Goal: Task Accomplishment & Management: Use online tool/utility

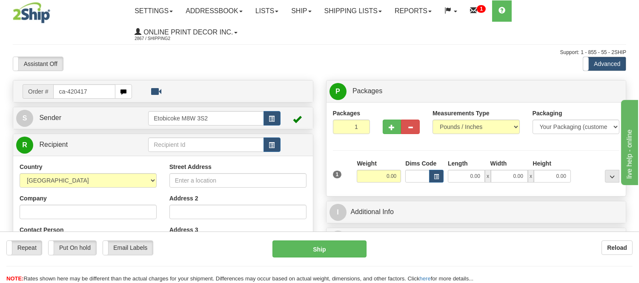
type input "ca-420417"
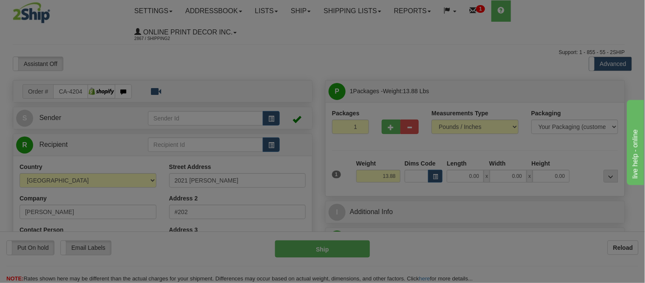
type input "WHISTLER"
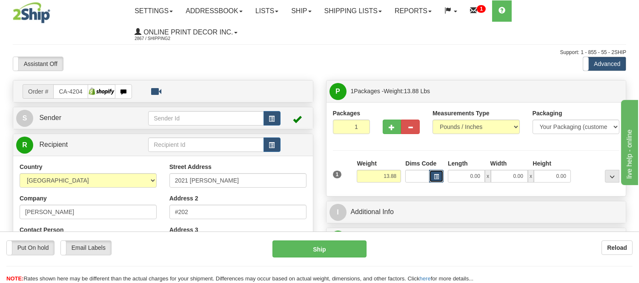
click at [434, 175] on span "button" at bounding box center [436, 176] width 5 height 5
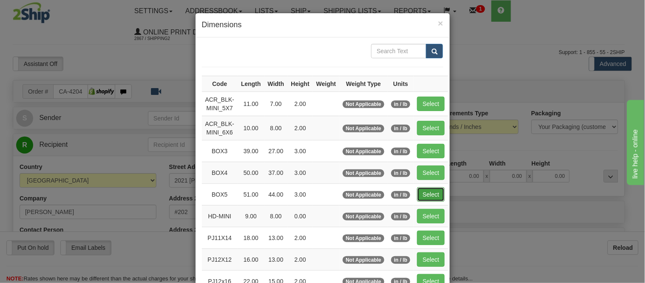
click at [424, 194] on button "Select" at bounding box center [431, 194] width 28 height 14
type input "BOX5"
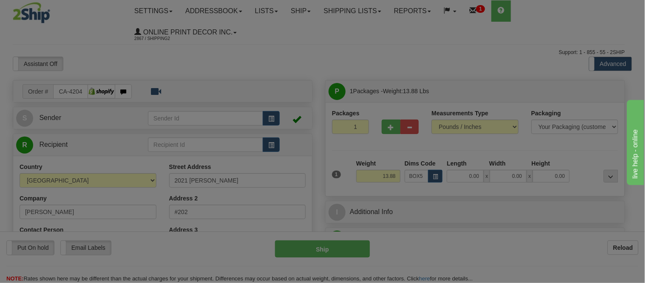
type input "51.00"
type input "44.00"
type input "3.00"
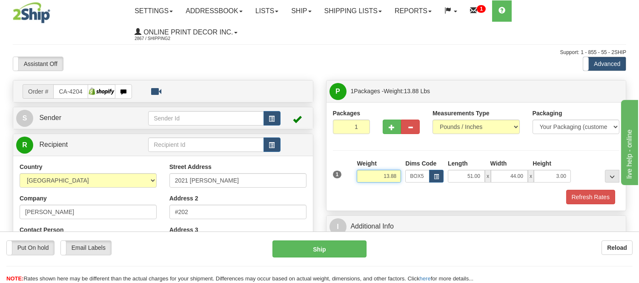
drag, startPoint x: 398, startPoint y: 176, endPoint x: 349, endPoint y: 175, distance: 48.9
click at [349, 175] on div "1 Weight 13.88 Dims Code x x" at bounding box center [476, 174] width 291 height 30
type input "19.98"
click at [586, 193] on button "Refresh Rates" at bounding box center [590, 197] width 49 height 14
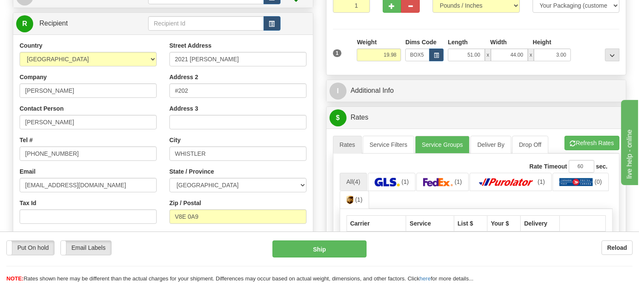
scroll to position [94, 0]
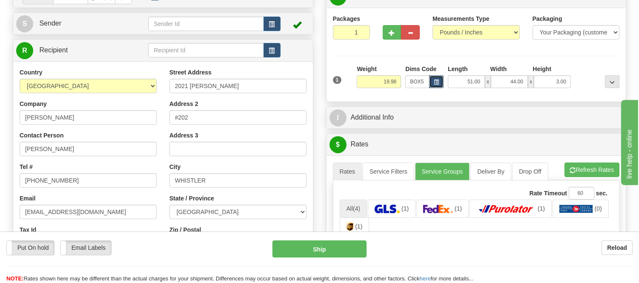
click at [434, 81] on span "button" at bounding box center [436, 82] width 5 height 5
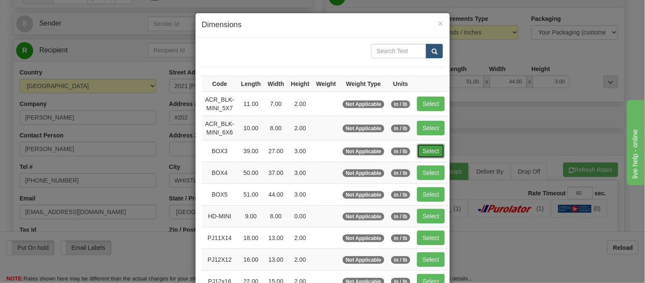
click at [439, 150] on button "Select" at bounding box center [431, 151] width 28 height 14
type input "BOX3"
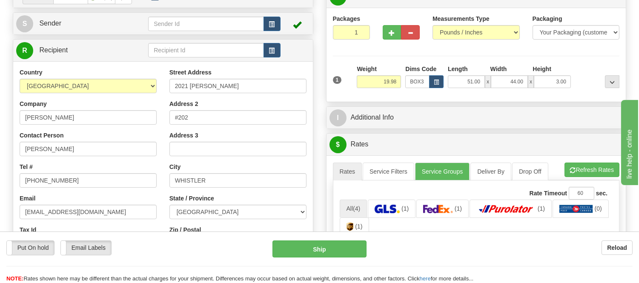
type input "39.00"
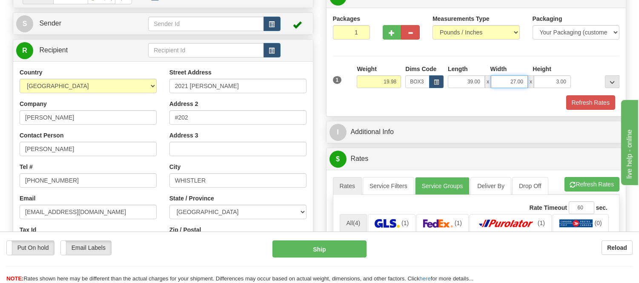
drag, startPoint x: 526, startPoint y: 81, endPoint x: 497, endPoint y: 87, distance: 29.5
click at [497, 87] on input "27.00" at bounding box center [509, 81] width 37 height 13
type input "39.00"
click at [574, 103] on button "Refresh Rates" at bounding box center [590, 102] width 49 height 14
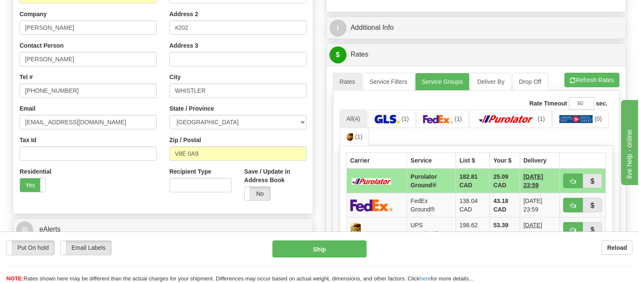
scroll to position [236, 0]
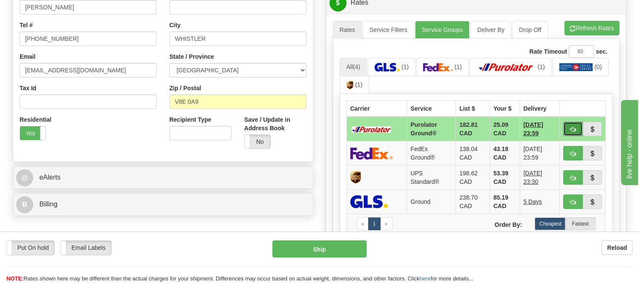
click at [571, 132] on button "button" at bounding box center [573, 129] width 20 height 14
type input "260"
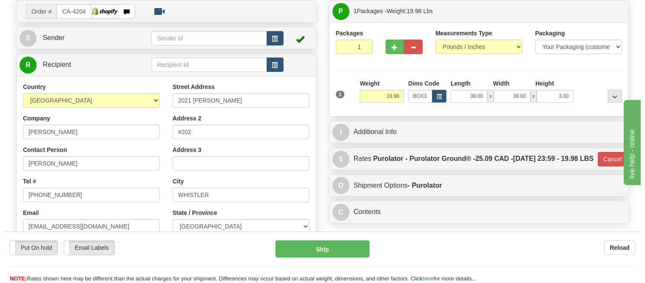
scroll to position [47, 0]
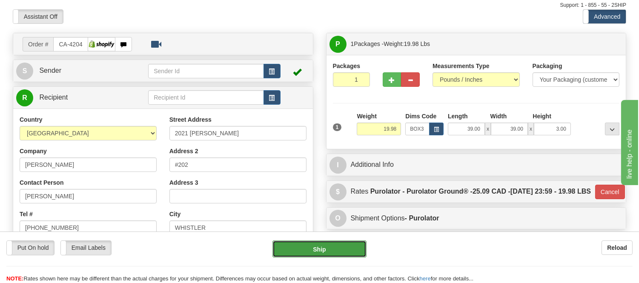
click at [329, 245] on button "Ship" at bounding box center [319, 248] width 94 height 17
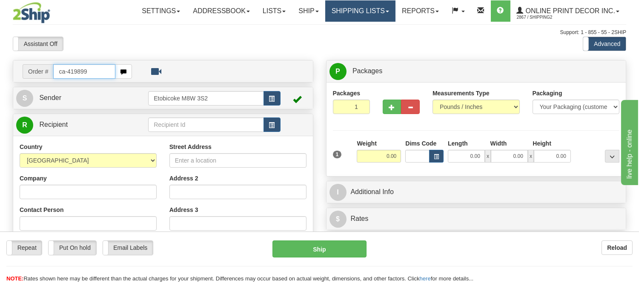
type input "ca-419899"
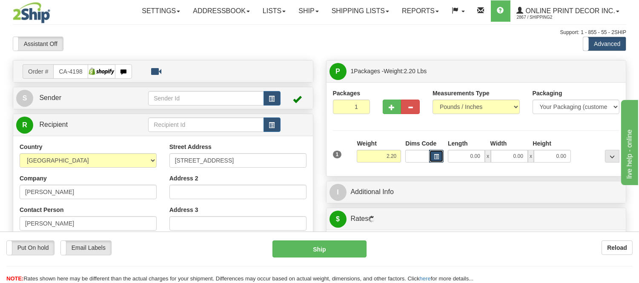
click at [435, 155] on span "button" at bounding box center [436, 156] width 5 height 5
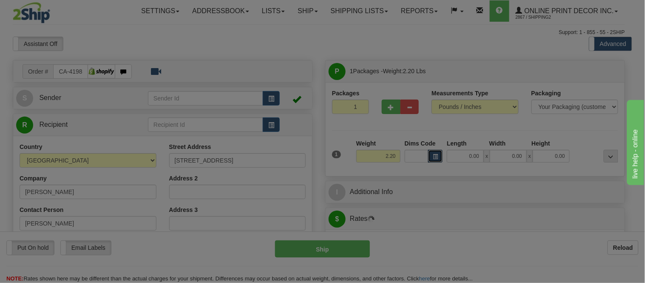
type input "ETOBICOKE"
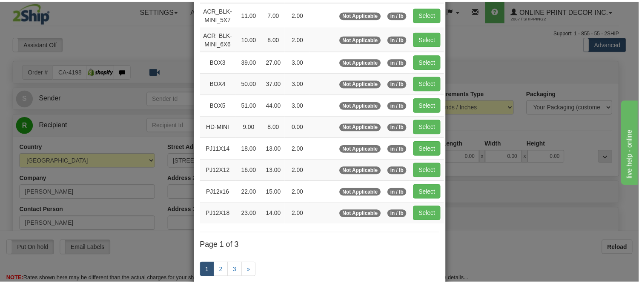
scroll to position [94, 0]
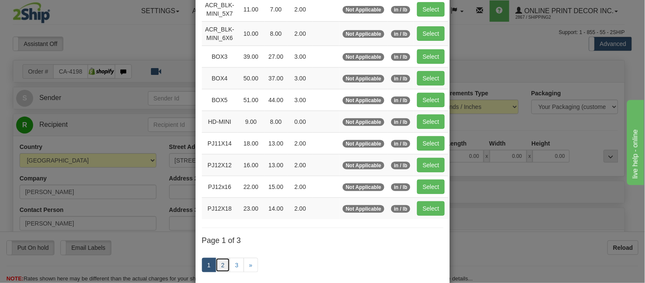
click at [223, 264] on link "2" at bounding box center [223, 265] width 14 height 14
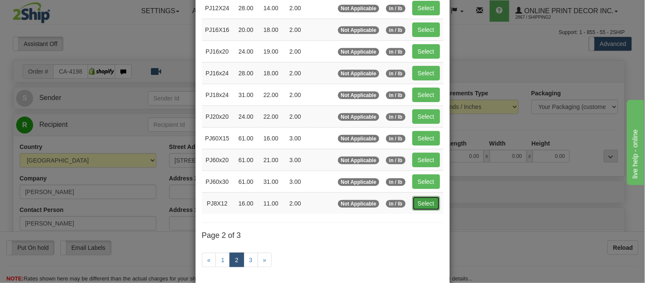
click at [418, 208] on button "Select" at bounding box center [427, 203] width 28 height 14
type input "PJ8X12"
type input "16.00"
type input "11.00"
type input "2.00"
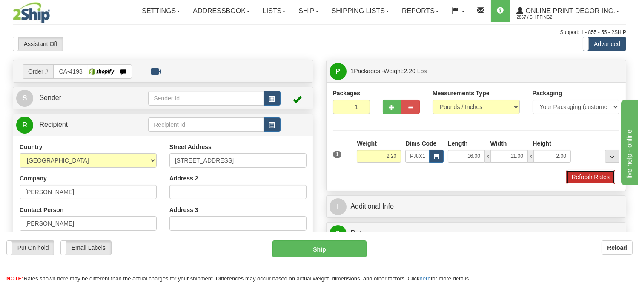
click at [580, 181] on button "Refresh Rates" at bounding box center [590, 177] width 49 height 14
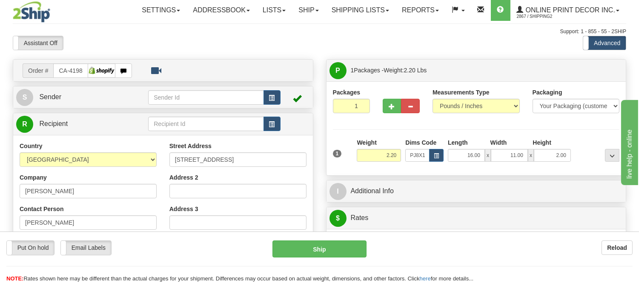
scroll to position [0, 0]
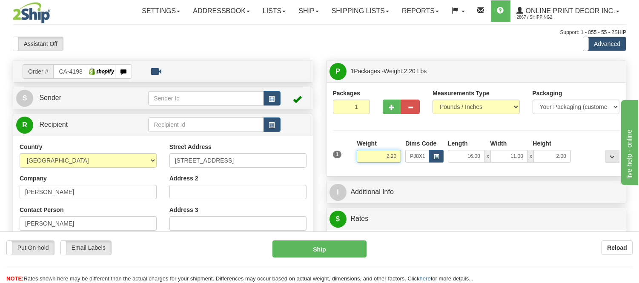
drag, startPoint x: 397, startPoint y: 156, endPoint x: 371, endPoint y: 156, distance: 25.5
click at [371, 156] on input "2.20" at bounding box center [379, 156] width 44 height 13
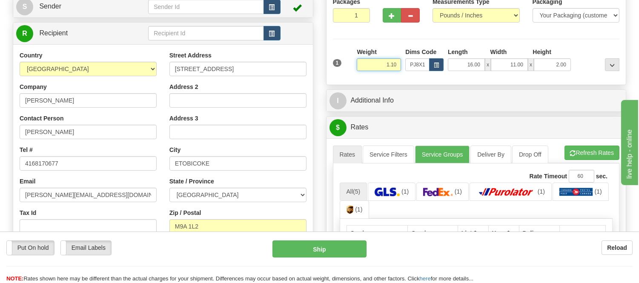
scroll to position [94, 0]
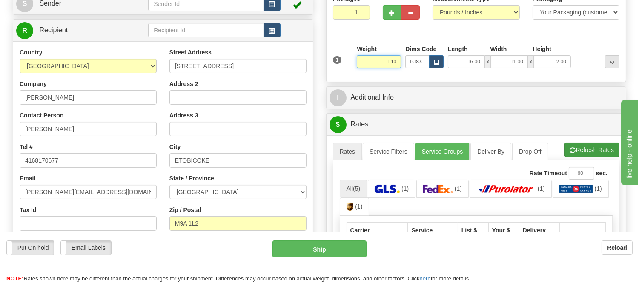
type input "1.10"
click at [608, 152] on li "Refresh Rates Cancel Rating" at bounding box center [591, 150] width 55 height 14
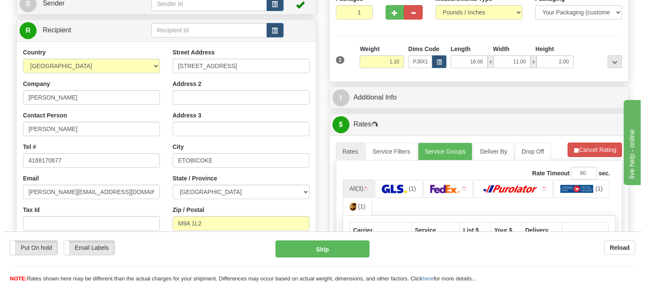
scroll to position [189, 0]
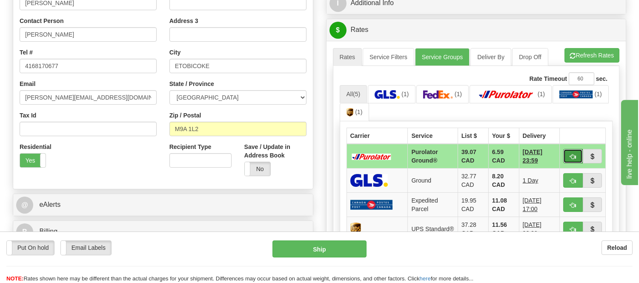
click at [570, 154] on span "button" at bounding box center [573, 157] width 6 height 6
type input "260"
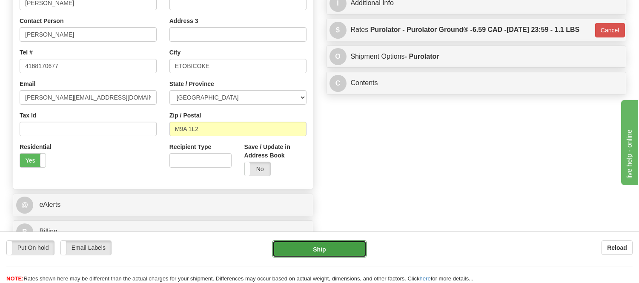
click at [340, 250] on button "Ship" at bounding box center [319, 248] width 94 height 17
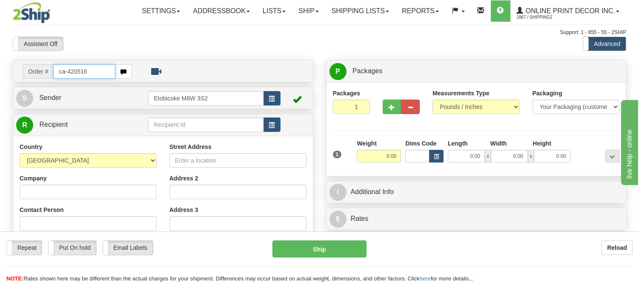
type input "ca-420516"
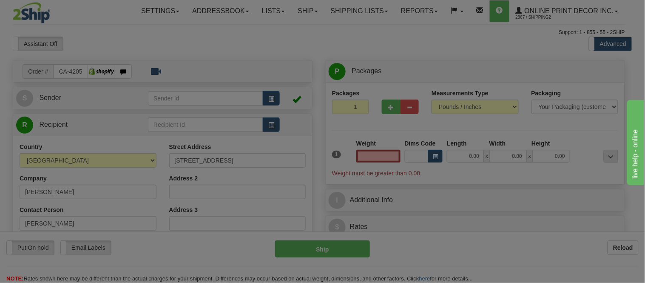
type input "OAKVILLE"
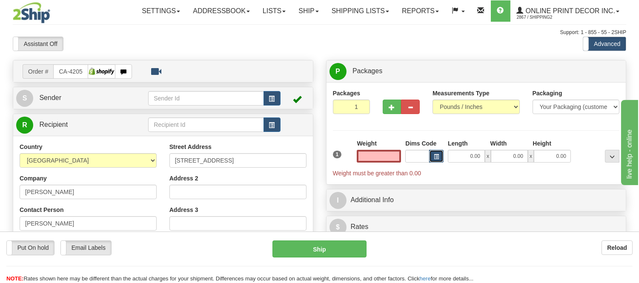
type input "0.00"
click at [433, 157] on button "button" at bounding box center [436, 156] width 14 height 13
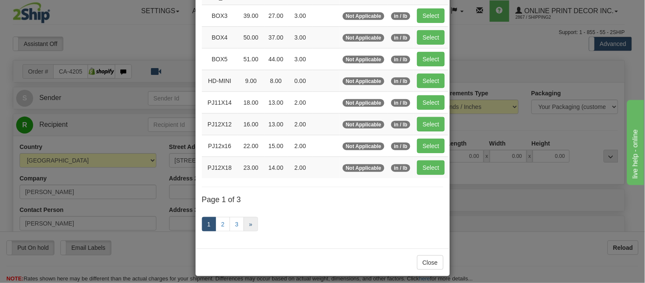
scroll to position [142, 0]
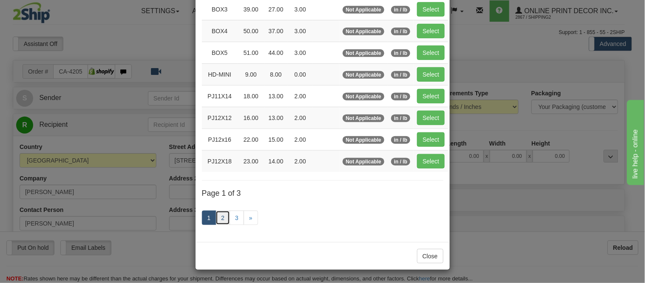
click at [222, 222] on link "2" at bounding box center [223, 218] width 14 height 14
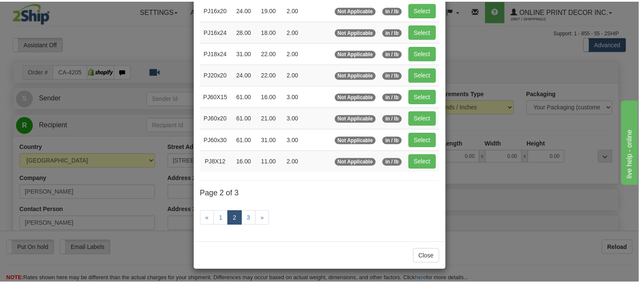
scroll to position [138, 0]
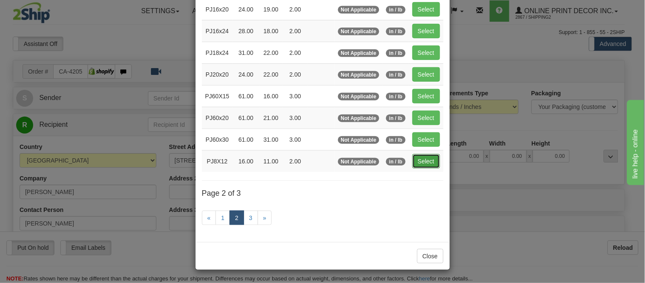
click at [415, 157] on button "Select" at bounding box center [427, 161] width 28 height 14
type input "PJ8X12"
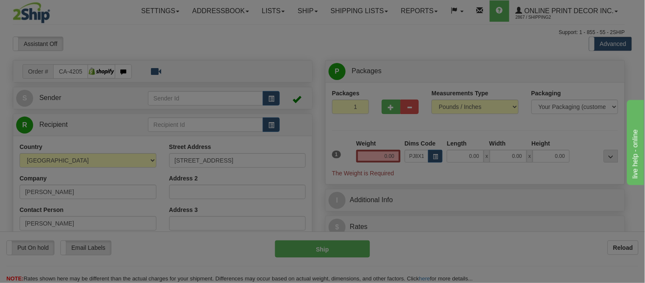
type input "16.00"
type input "11.00"
type input "2.00"
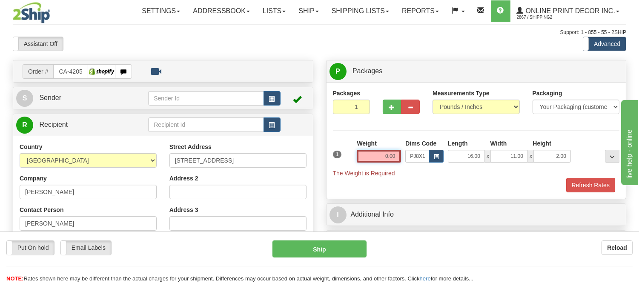
drag, startPoint x: 397, startPoint y: 154, endPoint x: 368, endPoint y: 164, distance: 30.7
click at [368, 164] on div "Weight 0.00" at bounding box center [378, 154] width 49 height 30
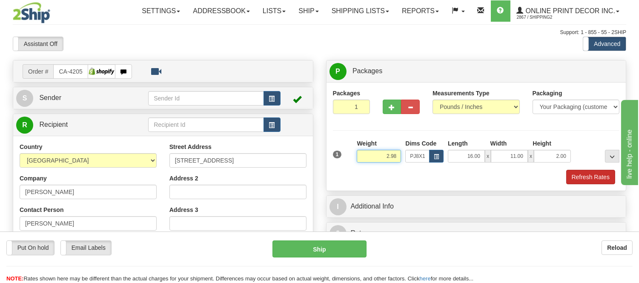
type input "2.98"
click at [607, 171] on button "Refresh Rates" at bounding box center [590, 177] width 49 height 14
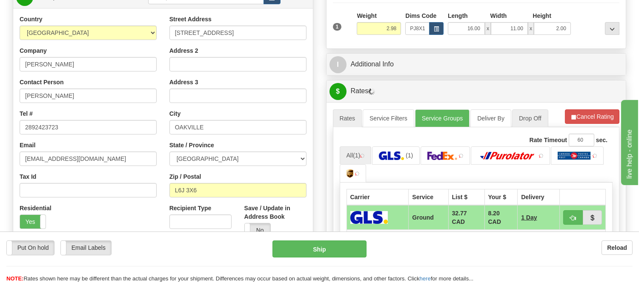
scroll to position [142, 0]
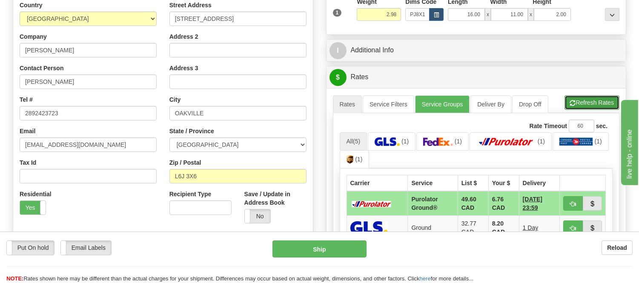
click at [571, 105] on span "button" at bounding box center [573, 103] width 6 height 6
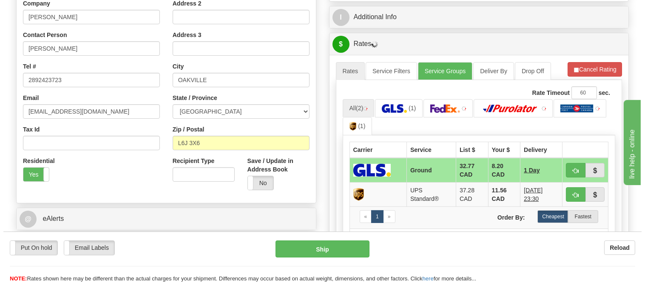
scroll to position [236, 0]
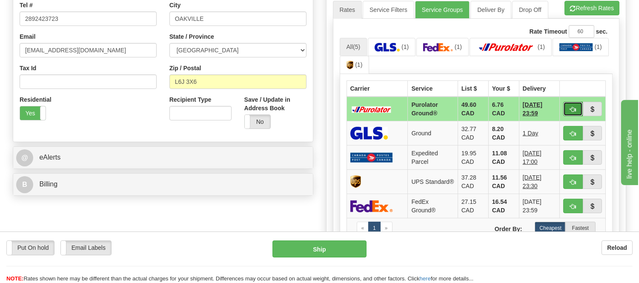
click at [570, 110] on span "button" at bounding box center [573, 110] width 6 height 6
type input "260"
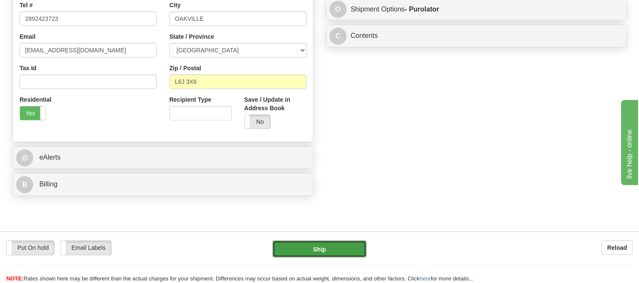
click at [308, 250] on button "Ship" at bounding box center [319, 248] width 94 height 17
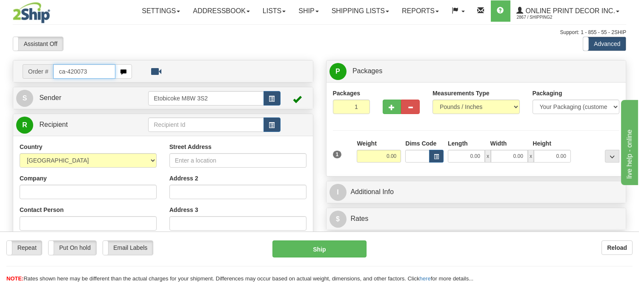
type input "ca-420073"
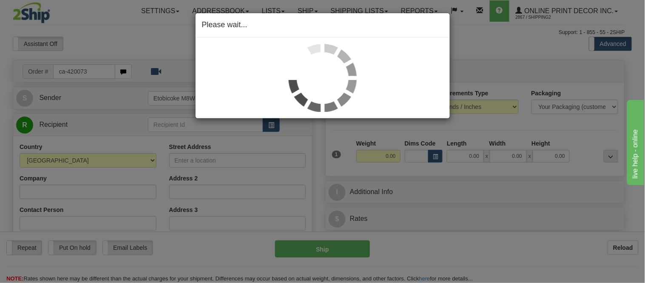
click at [437, 156] on div "Please wait..." at bounding box center [322, 141] width 645 height 283
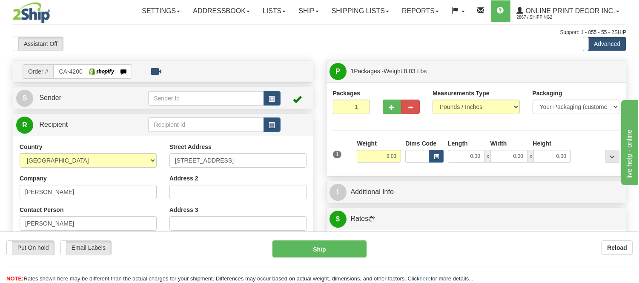
type input "AIRDRIE"
click at [437, 158] on span "button" at bounding box center [436, 156] width 5 height 5
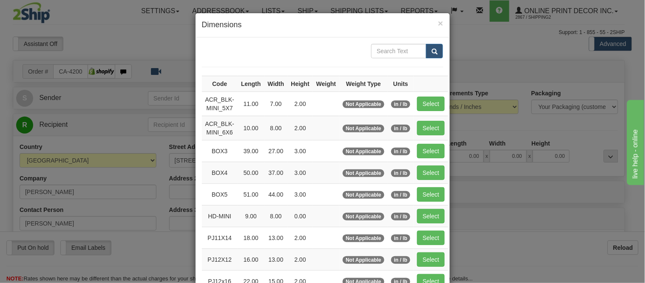
scroll to position [94, 0]
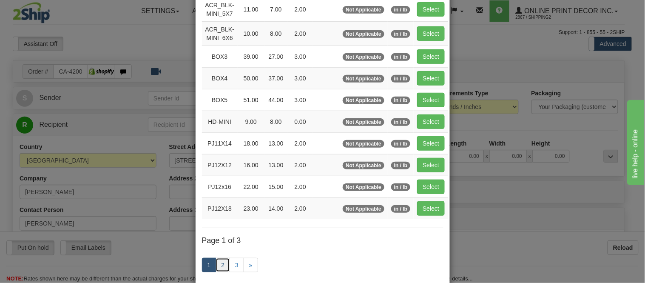
click at [221, 260] on link "2" at bounding box center [223, 265] width 14 height 14
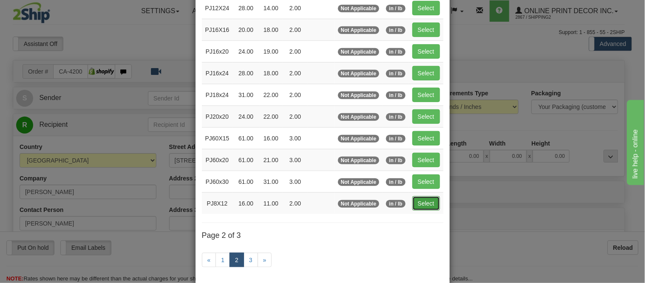
click at [414, 204] on button "Select" at bounding box center [427, 203] width 28 height 14
type input "PJ8X12"
type input "16.00"
type input "11.00"
type input "2.00"
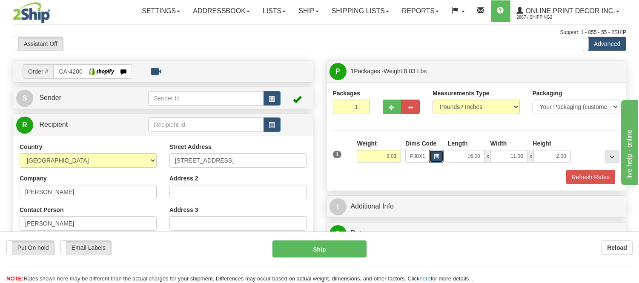
click at [437, 155] on span "button" at bounding box center [436, 156] width 5 height 5
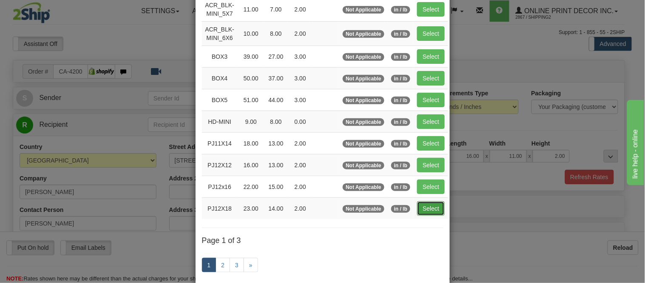
drag, startPoint x: 432, startPoint y: 214, endPoint x: 436, endPoint y: 206, distance: 9.2
click at [432, 214] on button "Select" at bounding box center [431, 208] width 28 height 14
type input "PJ12X18"
type input "23.00"
type input "14.00"
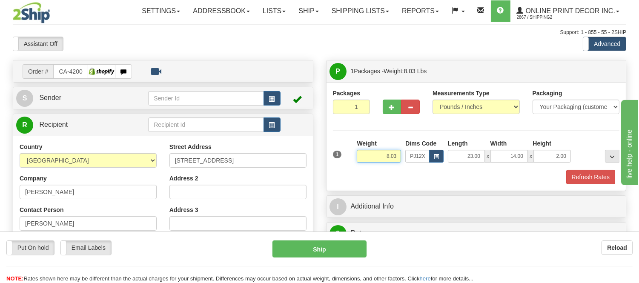
drag, startPoint x: 399, startPoint y: 155, endPoint x: 358, endPoint y: 154, distance: 40.4
click at [358, 154] on input "8.03" at bounding box center [379, 156] width 44 height 13
type input "5.98"
click at [393, 103] on button "button" at bounding box center [392, 107] width 19 height 14
radio input "true"
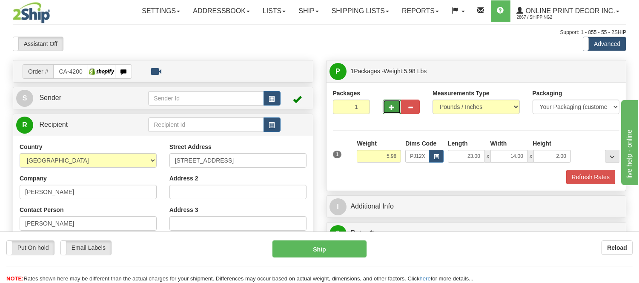
type input "2"
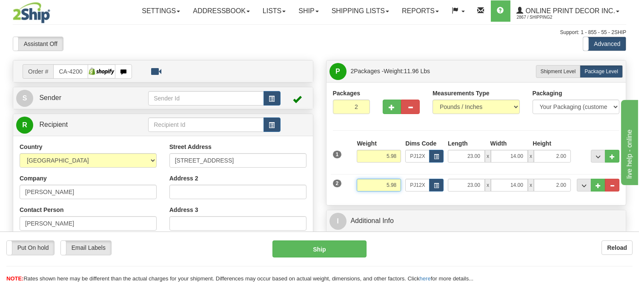
drag, startPoint x: 397, startPoint y: 183, endPoint x: 357, endPoint y: 185, distance: 40.0
click at [357, 185] on input "5.98" at bounding box center [379, 185] width 44 height 13
type input "0"
type input "2.20"
click at [437, 191] on button "button" at bounding box center [436, 185] width 14 height 13
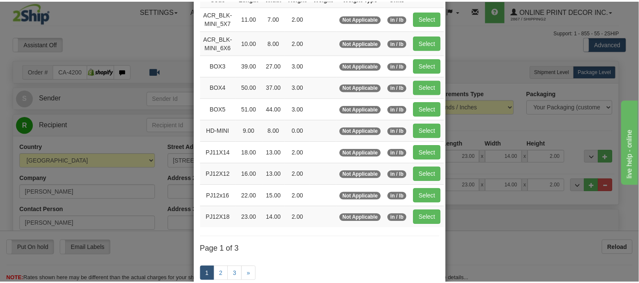
scroll to position [142, 0]
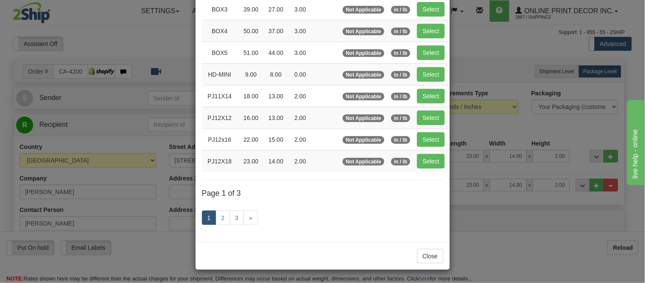
click at [609, 189] on div "× Dimensions Code Length Width Height Weight Weight Type Units ACR_BLK-MINI_5X7…" at bounding box center [322, 141] width 645 height 283
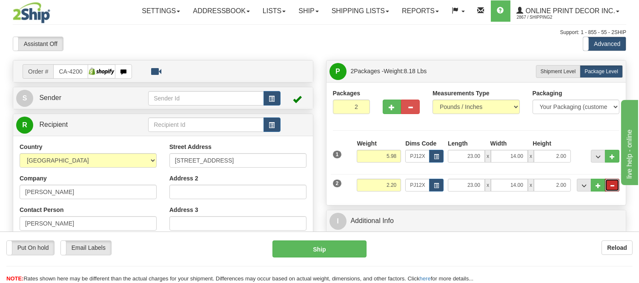
click at [609, 189] on button "..." at bounding box center [612, 185] width 14 height 13
type input "1"
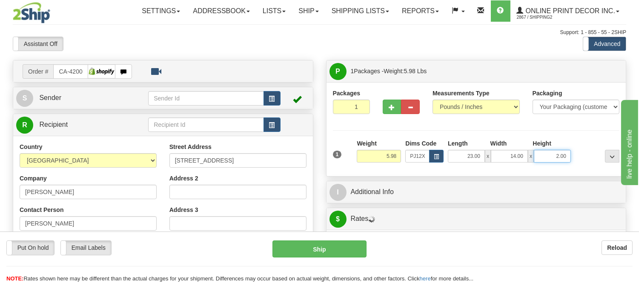
drag, startPoint x: 567, startPoint y: 156, endPoint x: 494, endPoint y: 171, distance: 75.1
click at [494, 171] on div "Packages 1 1 Measurements Type" at bounding box center [476, 129] width 300 height 94
drag, startPoint x: 398, startPoint y: 155, endPoint x: 339, endPoint y: 159, distance: 58.8
click at [339, 159] on div "1 Weight 5.98 Dims Code x x" at bounding box center [476, 154] width 291 height 30
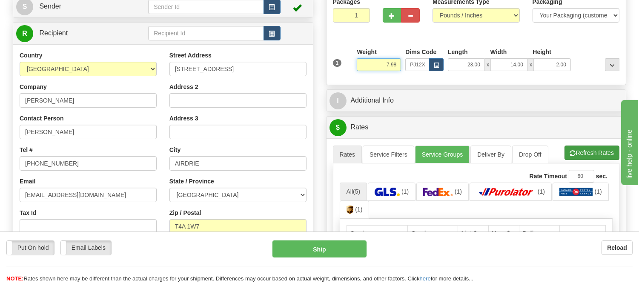
scroll to position [94, 0]
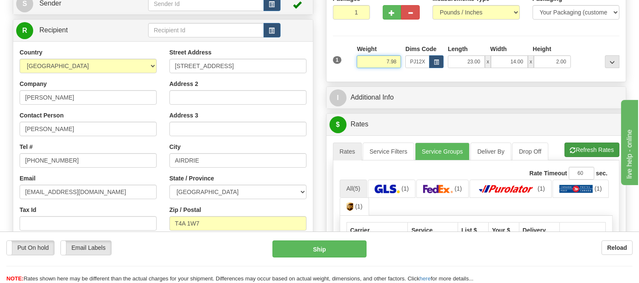
type input "7.98"
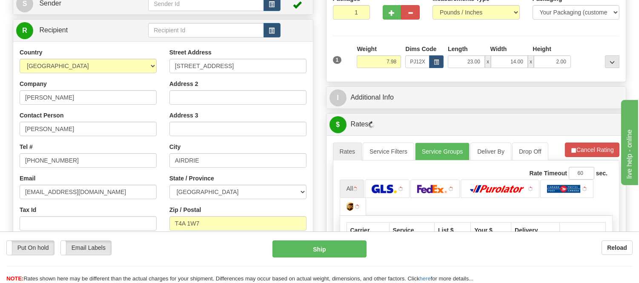
click at [605, 151] on li "Refresh Rates Cancel Rating" at bounding box center [592, 150] width 54 height 14
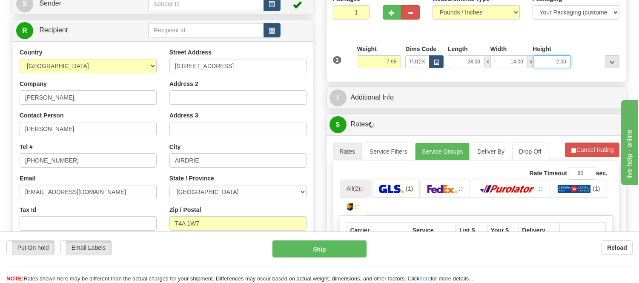
drag, startPoint x: 568, startPoint y: 57, endPoint x: 544, endPoint y: 66, distance: 26.4
click at [544, 66] on input "2.00" at bounding box center [552, 61] width 37 height 13
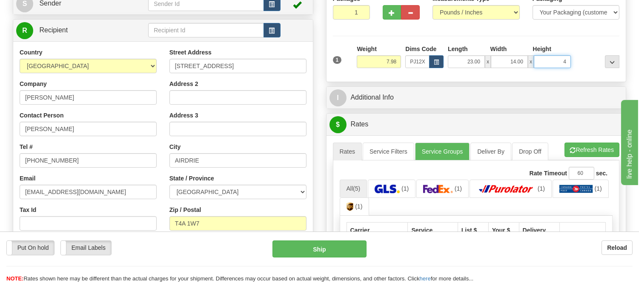
click button "Delete" at bounding box center [0, 0] width 0 height 0
type input "4.00"
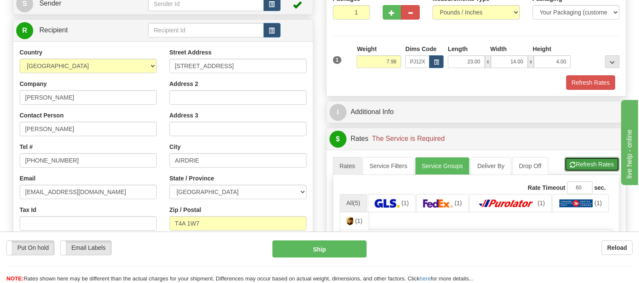
click at [581, 161] on button "Refresh Rates" at bounding box center [591, 164] width 55 height 14
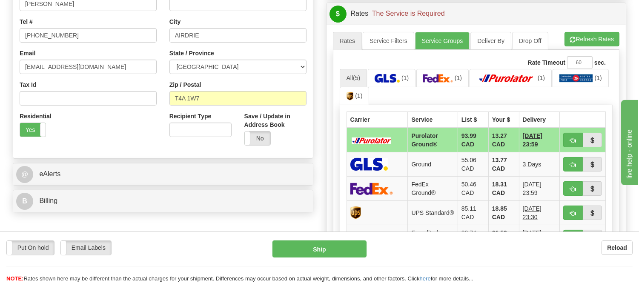
scroll to position [236, 0]
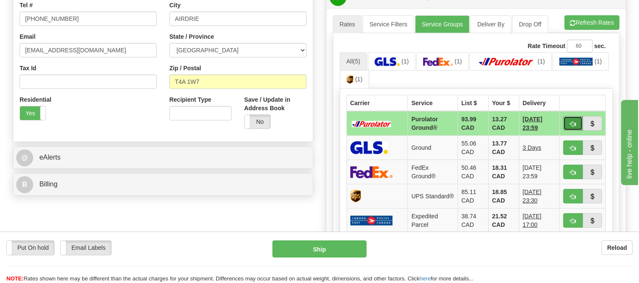
click at [576, 122] on button "button" at bounding box center [573, 123] width 20 height 14
type input "260"
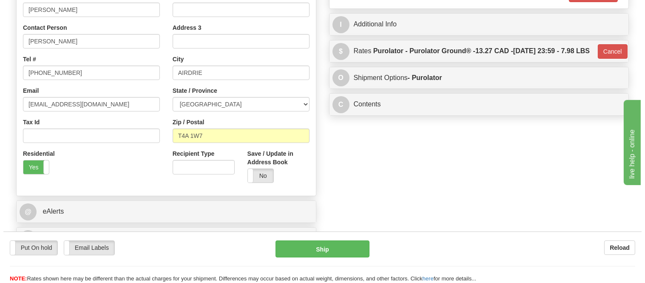
scroll to position [94, 0]
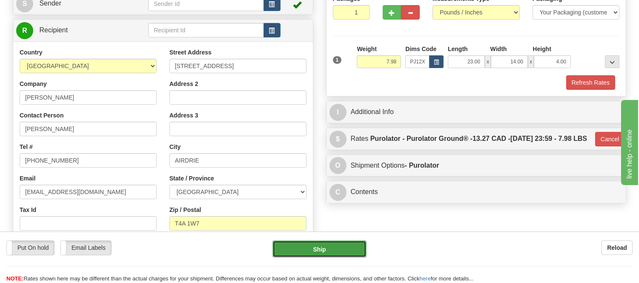
click at [329, 253] on button "Ship" at bounding box center [319, 248] width 94 height 17
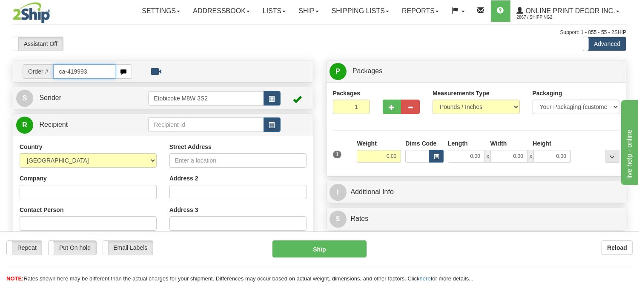
type input "ca-419993"
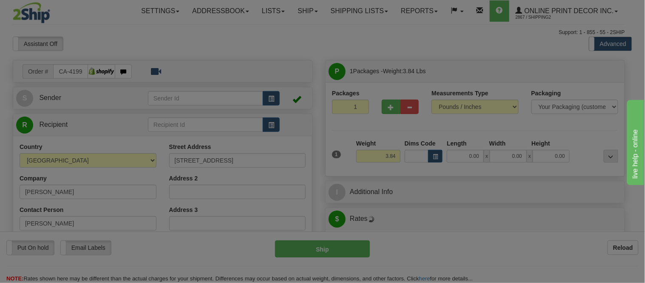
type input "LAKE COUNTRY"
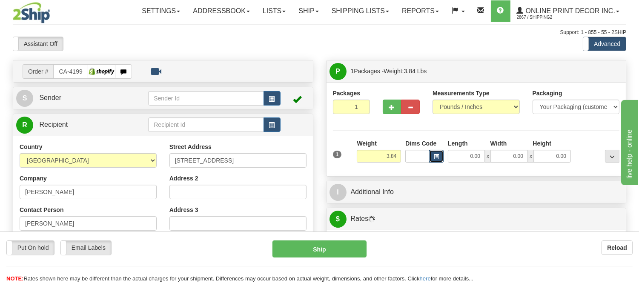
click at [441, 160] on button "button" at bounding box center [436, 156] width 14 height 13
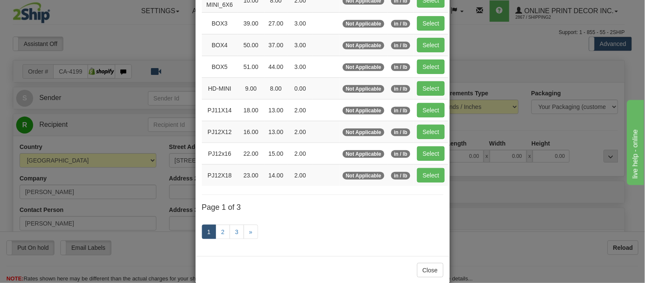
scroll to position [142, 0]
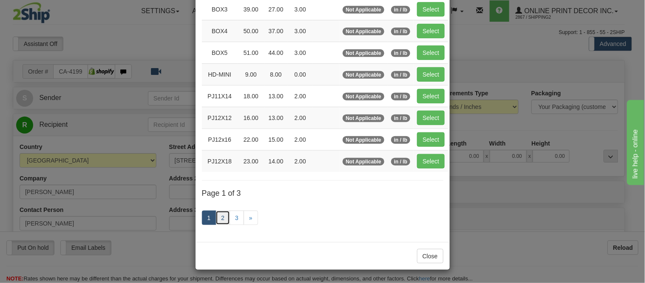
click at [220, 216] on link "2" at bounding box center [223, 218] width 14 height 14
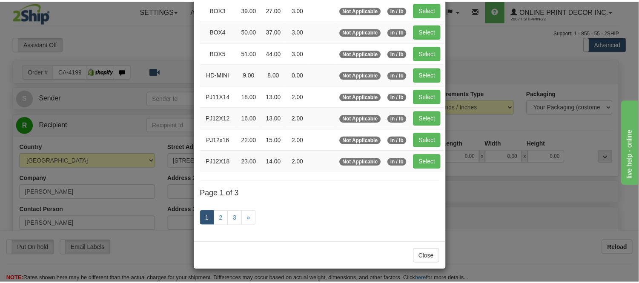
scroll to position [138, 0]
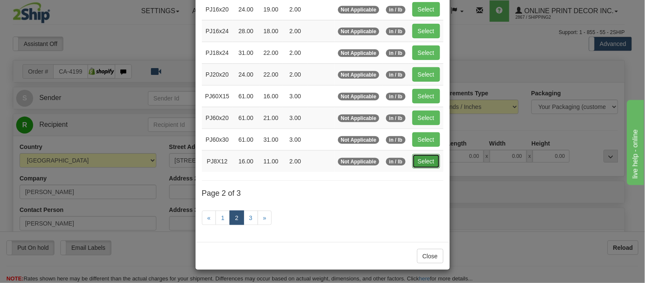
click at [415, 159] on button "Select" at bounding box center [427, 161] width 28 height 14
type input "PJ8X12"
type input "16.00"
type input "11.00"
type input "2.00"
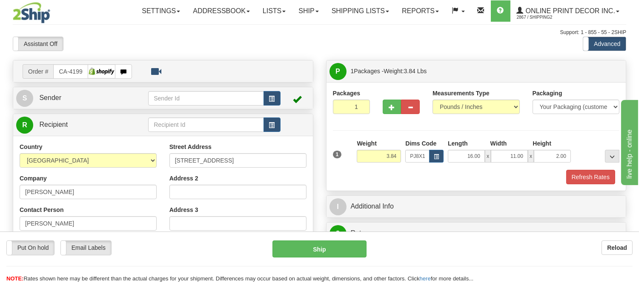
scroll to position [47, 0]
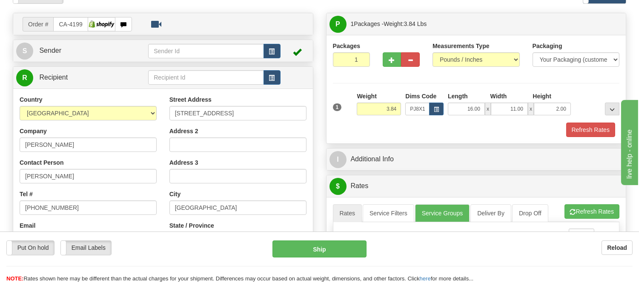
click at [590, 123] on div "Packaging Your Packaging (customer supplied) Envelope (carrier supplied) Pack (…" at bounding box center [487, 122] width 267 height 0
click at [592, 127] on button "Refresh Rates" at bounding box center [590, 130] width 49 height 14
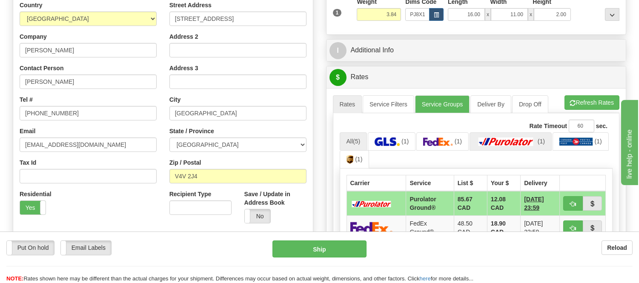
scroll to position [189, 0]
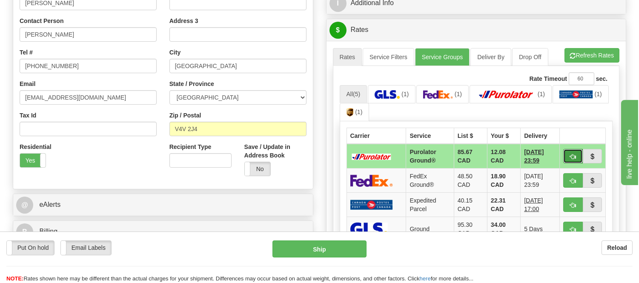
click at [571, 158] on span "button" at bounding box center [573, 157] width 6 height 6
type input "260"
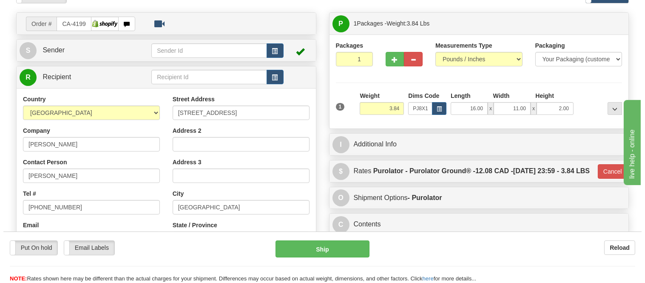
scroll to position [47, 0]
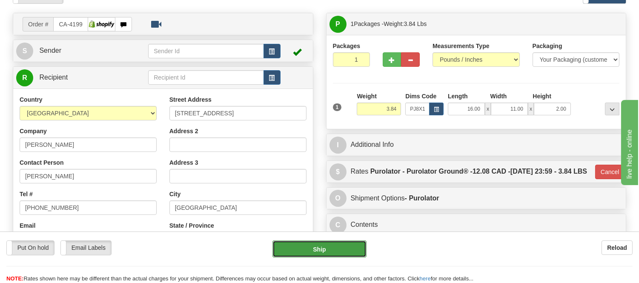
click at [354, 243] on button "Ship" at bounding box center [319, 248] width 94 height 17
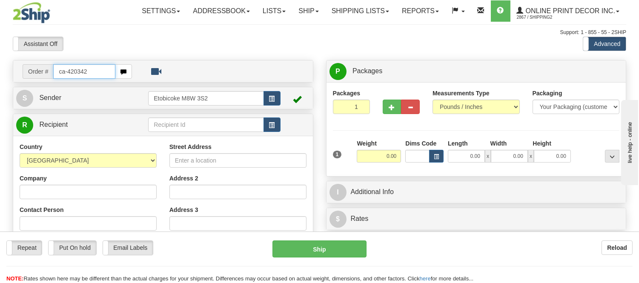
type input "ca-420342"
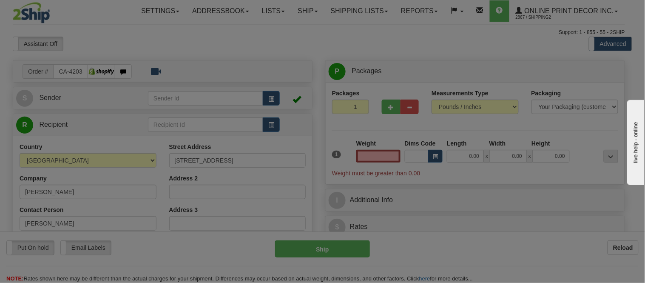
type input "WATERDOWN"
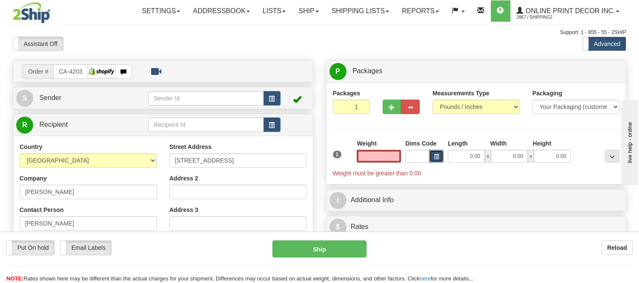
type input "0.00"
click at [440, 154] on button "button" at bounding box center [436, 156] width 14 height 13
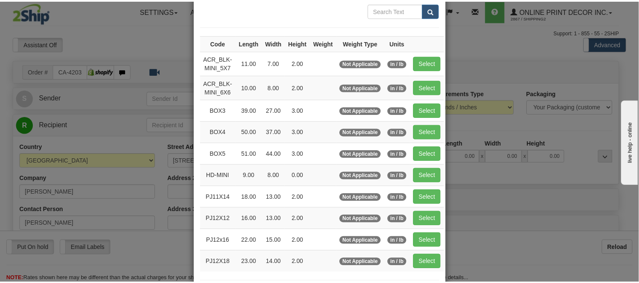
scroll to position [94, 0]
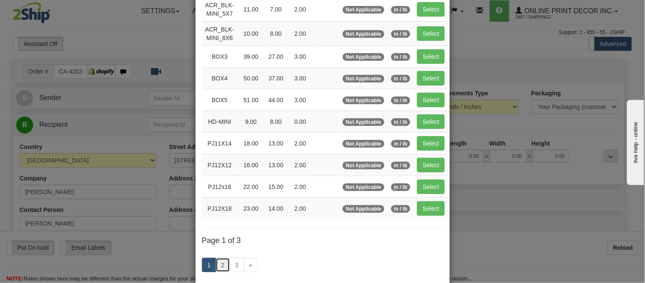
click at [221, 265] on link "2" at bounding box center [223, 265] width 14 height 14
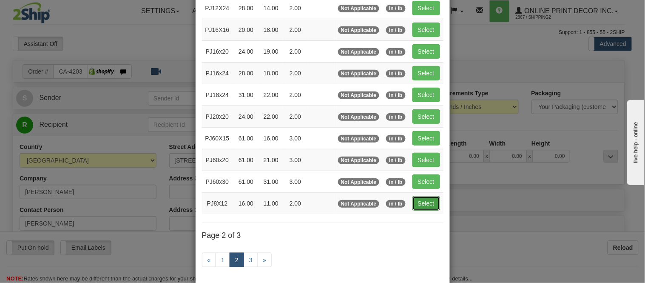
click at [420, 205] on button "Select" at bounding box center [427, 203] width 28 height 14
type input "PJ8X12"
type input "16.00"
type input "11.00"
type input "2.00"
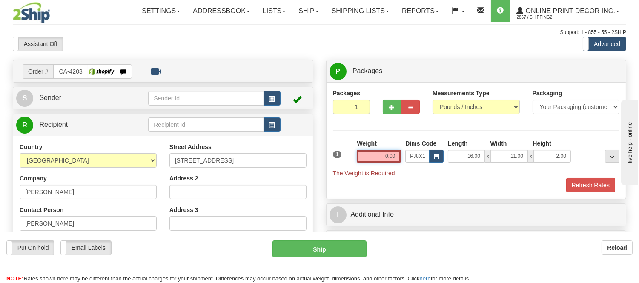
drag, startPoint x: 396, startPoint y: 154, endPoint x: 376, endPoint y: 158, distance: 20.3
click at [376, 158] on input "0.00" at bounding box center [379, 156] width 44 height 13
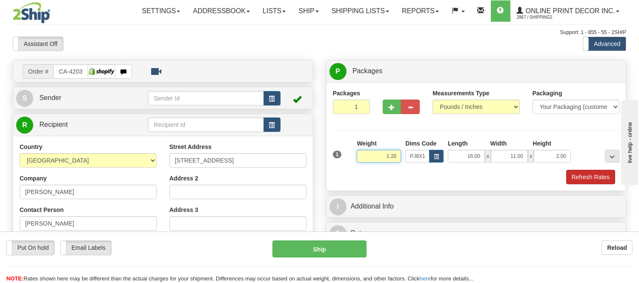
type input "1.20"
click at [581, 183] on button "Refresh Rates" at bounding box center [590, 177] width 49 height 14
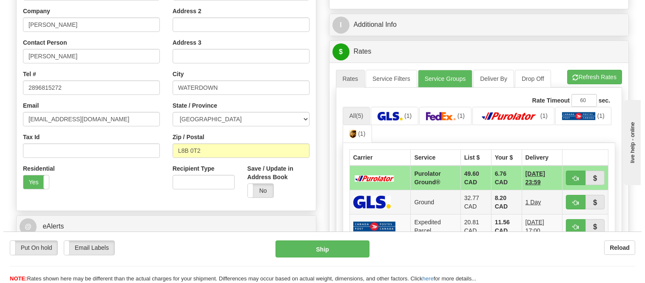
scroll to position [189, 0]
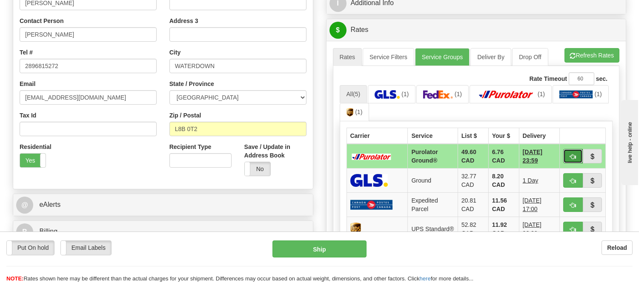
click at [571, 155] on span "button" at bounding box center [573, 157] width 6 height 6
type input "260"
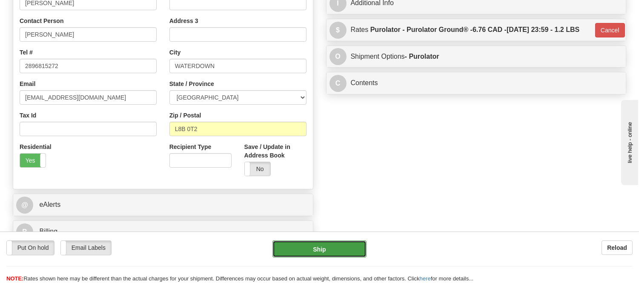
click at [326, 254] on button "Ship" at bounding box center [319, 248] width 94 height 17
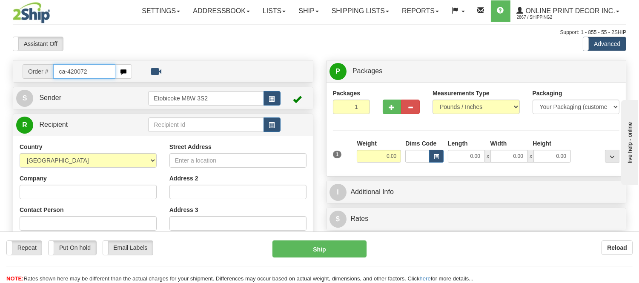
type input "ca-420072"
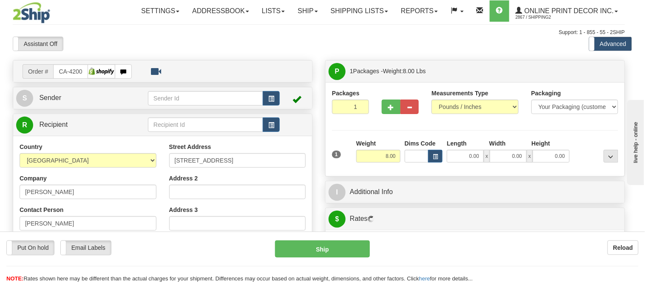
type input "[GEOGRAPHIC_DATA]"
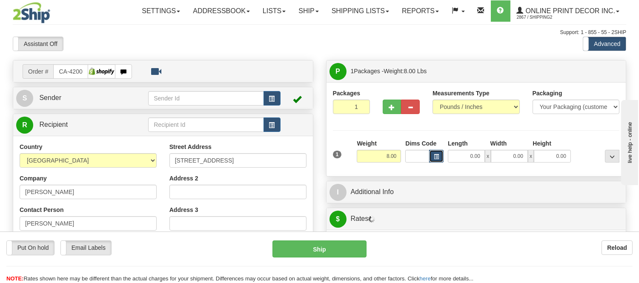
click at [436, 154] on span "button" at bounding box center [436, 156] width 5 height 5
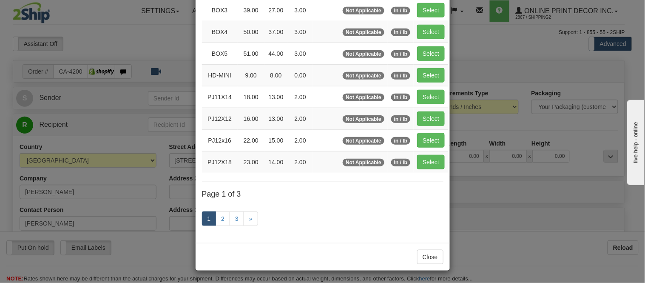
scroll to position [142, 0]
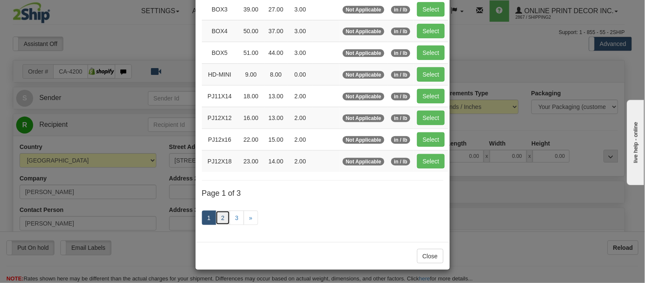
click at [220, 218] on link "2" at bounding box center [223, 218] width 14 height 14
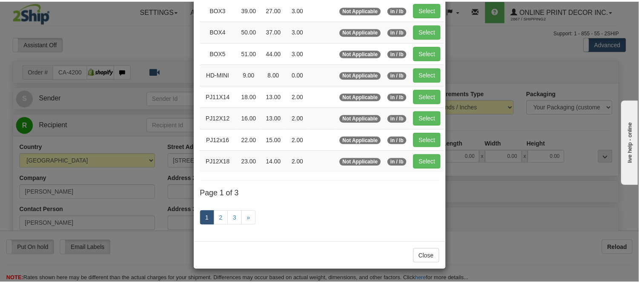
scroll to position [138, 0]
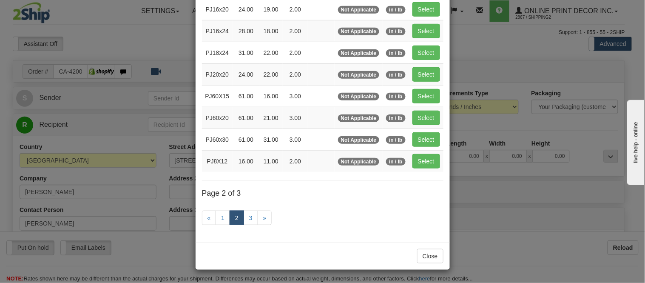
click at [440, 28] on td "Select" at bounding box center [426, 31] width 34 height 22
click at [414, 28] on button "Select" at bounding box center [427, 31] width 28 height 14
type input "PJ16x24"
type input "28.00"
type input "18.00"
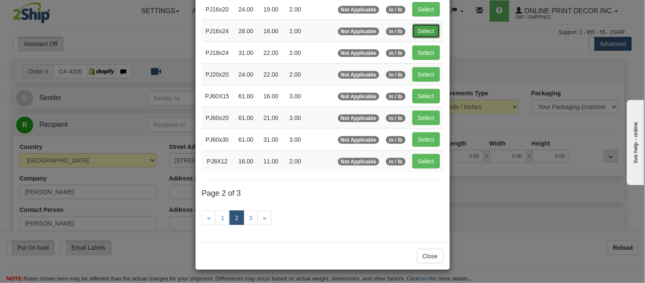
type input "2.00"
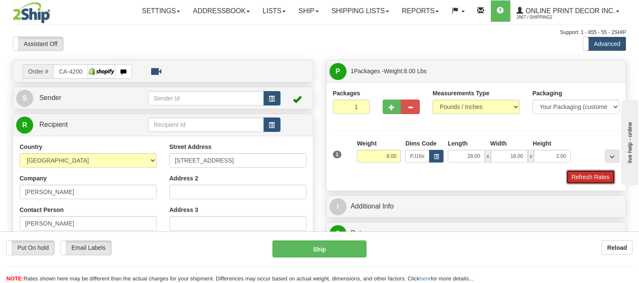
click at [594, 181] on button "Refresh Rates" at bounding box center [590, 177] width 49 height 14
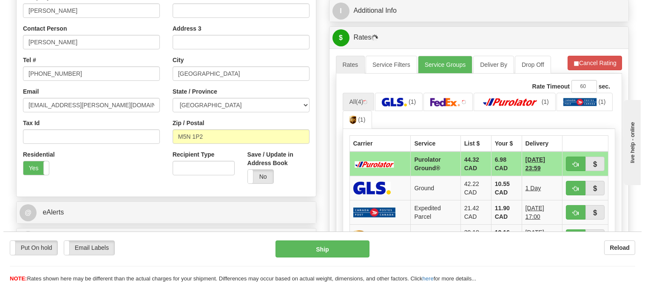
scroll to position [189, 0]
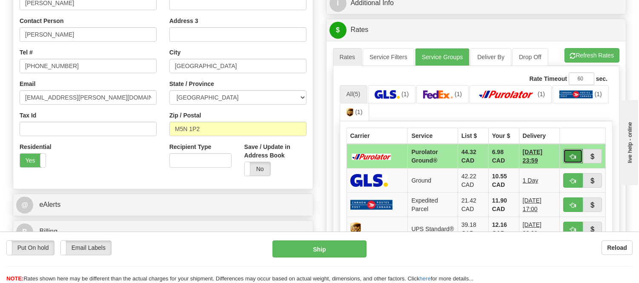
click at [572, 154] on span "button" at bounding box center [573, 157] width 6 height 6
type input "260"
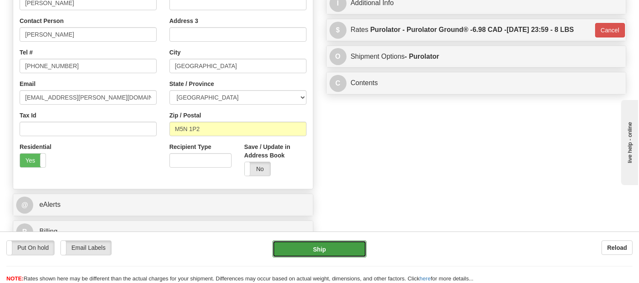
click at [312, 248] on button "Ship" at bounding box center [319, 248] width 94 height 17
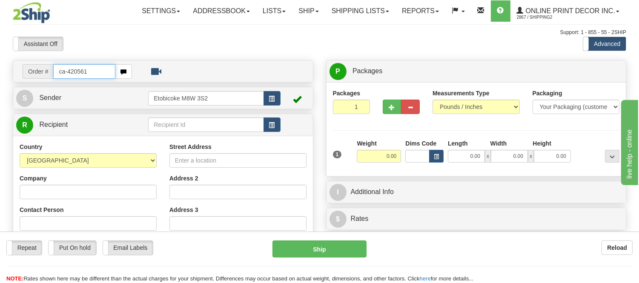
type input "ca-420561"
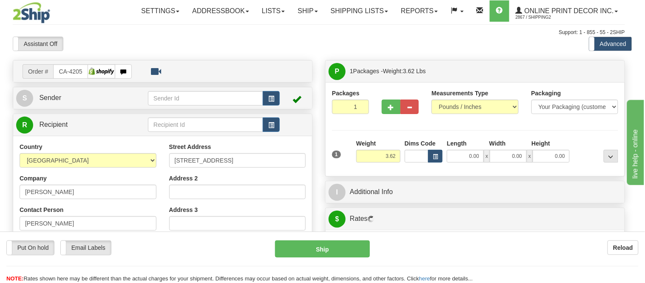
type input "[GEOGRAPHIC_DATA]"
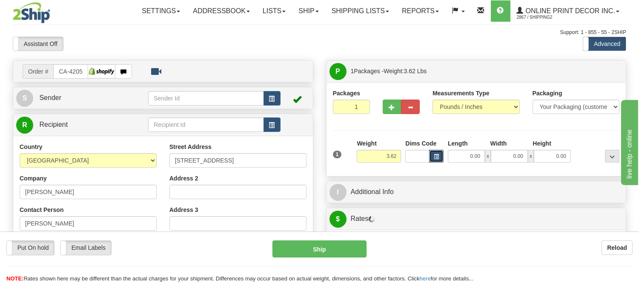
click at [437, 155] on span "button" at bounding box center [436, 156] width 5 height 5
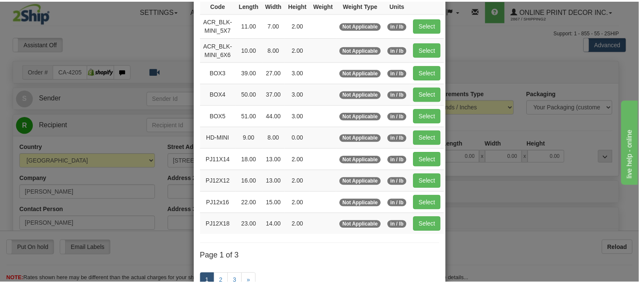
scroll to position [94, 0]
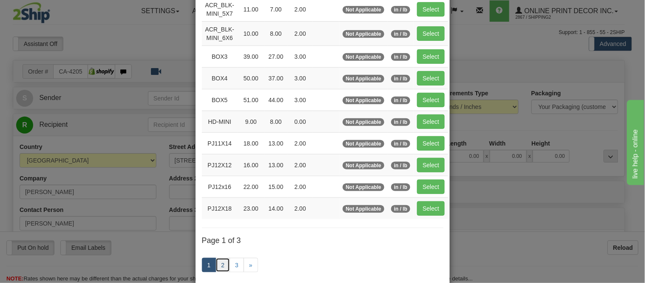
click at [220, 267] on link "2" at bounding box center [223, 265] width 14 height 14
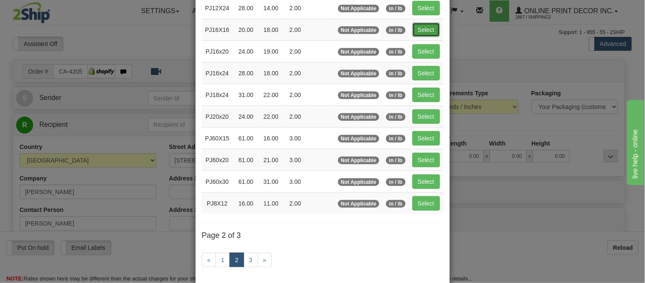
click at [435, 24] on button "Select" at bounding box center [427, 30] width 28 height 14
type input "PJ16X16"
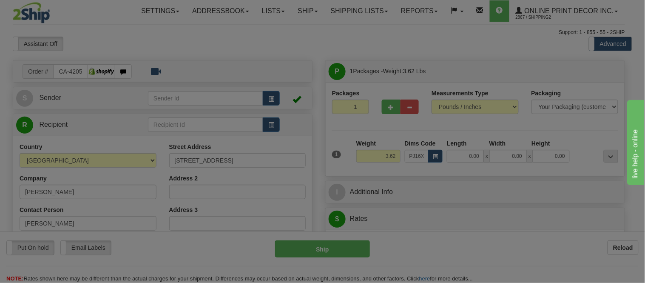
type input "20.00"
type input "18.00"
type input "2.00"
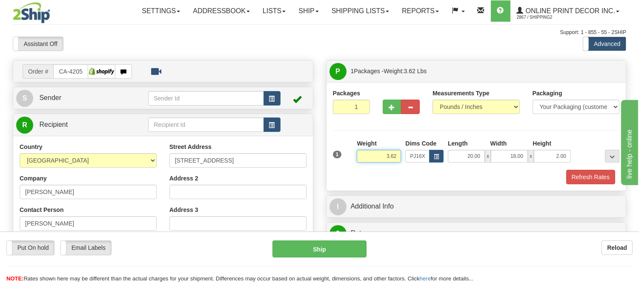
drag, startPoint x: 398, startPoint y: 156, endPoint x: 346, endPoint y: 161, distance: 53.0
click at [346, 161] on div "1 Weight 3.62 Dims Code x x" at bounding box center [476, 154] width 291 height 30
click button "Delete" at bounding box center [0, 0] width 0 height 0
type input "4.00"
click at [581, 178] on button "Refresh Rates" at bounding box center [590, 177] width 49 height 14
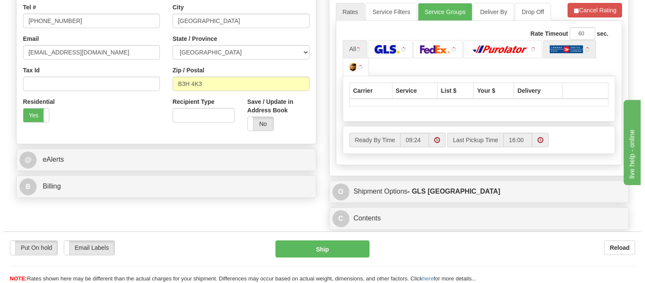
scroll to position [236, 0]
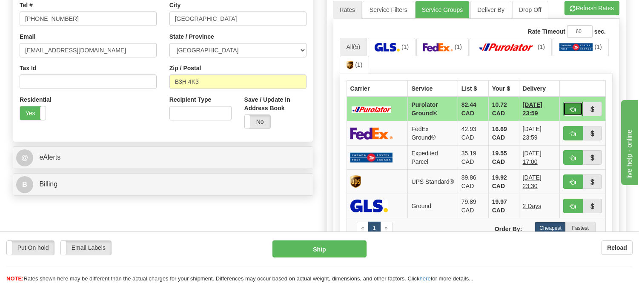
click at [574, 113] on button "button" at bounding box center [573, 109] width 20 height 14
type input "260"
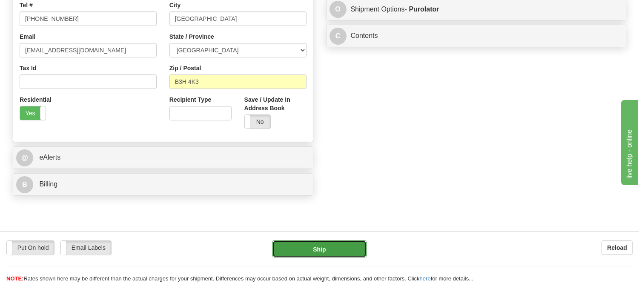
click at [311, 256] on button "Ship" at bounding box center [319, 248] width 94 height 17
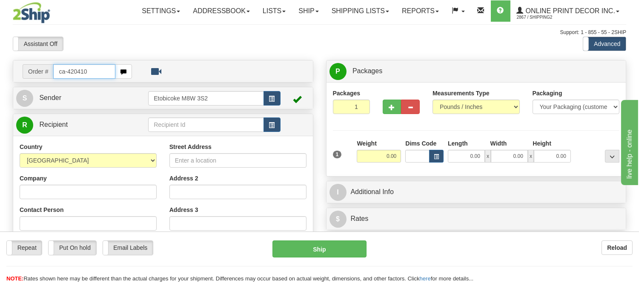
type input "ca-420410"
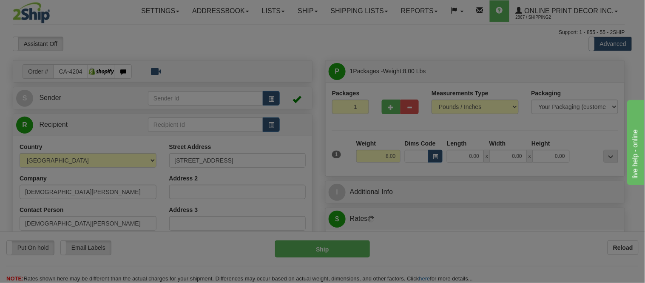
type input "ETOBICOKE"
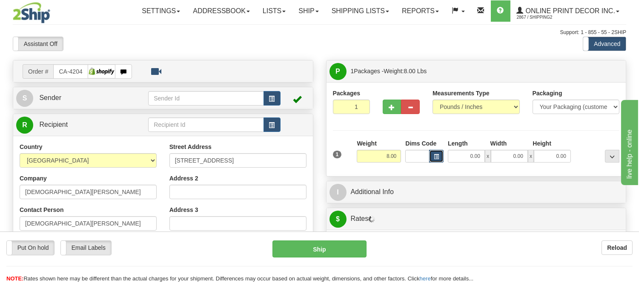
click at [437, 162] on button "button" at bounding box center [436, 156] width 14 height 13
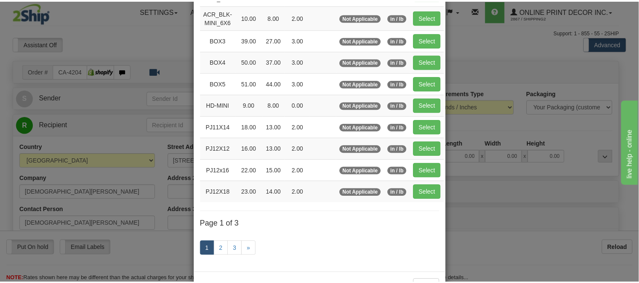
scroll to position [94, 0]
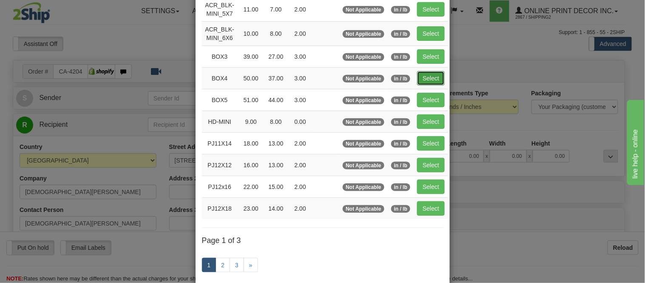
click at [417, 78] on button "Select" at bounding box center [431, 78] width 28 height 14
type input "BOX4"
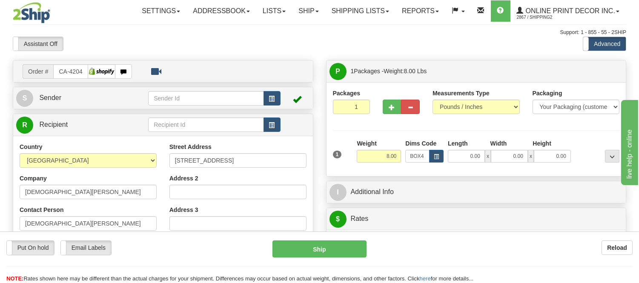
type input "50.00"
type input "37.00"
type input "3.00"
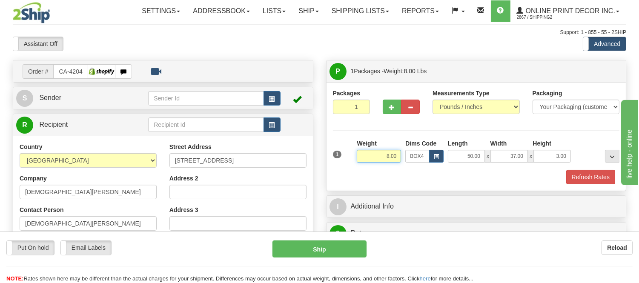
drag, startPoint x: 399, startPoint y: 155, endPoint x: 328, endPoint y: 162, distance: 70.5
click at [328, 162] on div "Packages 1 1 Measurements Type" at bounding box center [476, 136] width 300 height 109
type input "17.98"
click at [603, 182] on button "Refresh Rates" at bounding box center [590, 177] width 49 height 14
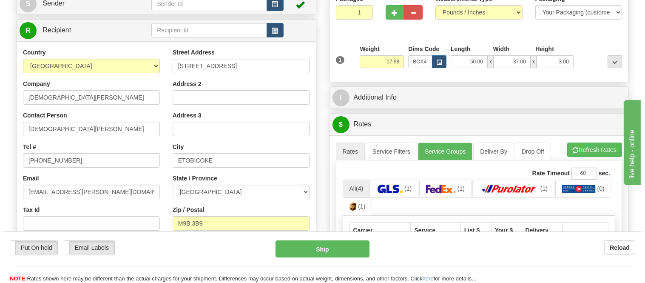
scroll to position [236, 0]
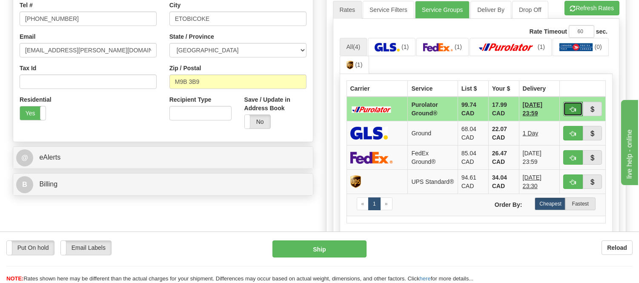
click at [575, 107] on span "button" at bounding box center [573, 110] width 6 height 6
type input "260"
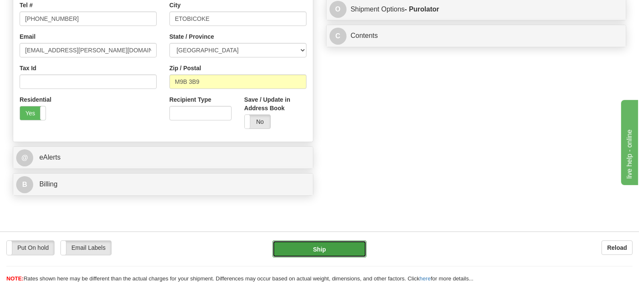
click at [311, 247] on button "Ship" at bounding box center [319, 248] width 94 height 17
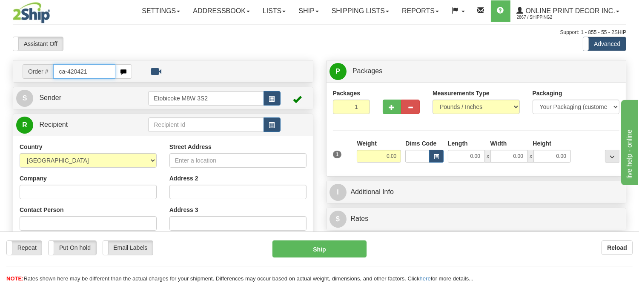
type input "ca-420421"
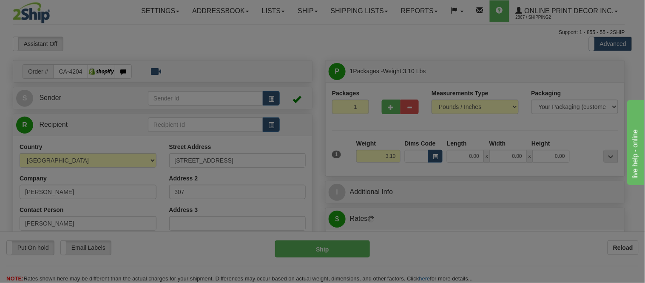
type input "WATERLOO"
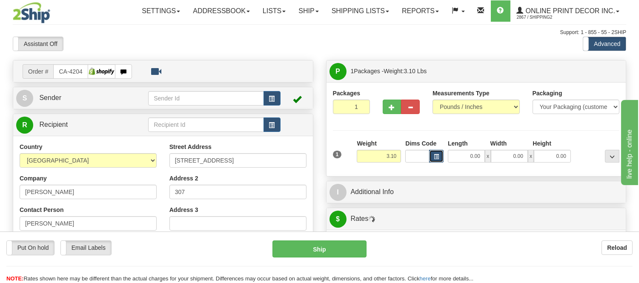
click at [435, 154] on button "button" at bounding box center [436, 156] width 14 height 13
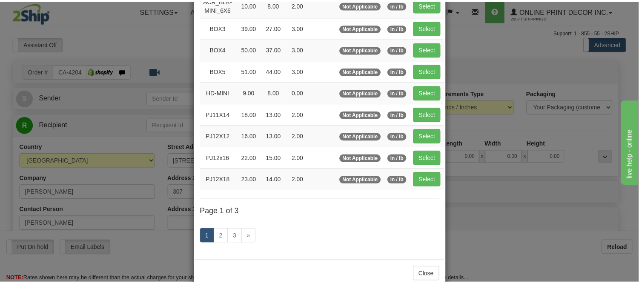
scroll to position [94, 0]
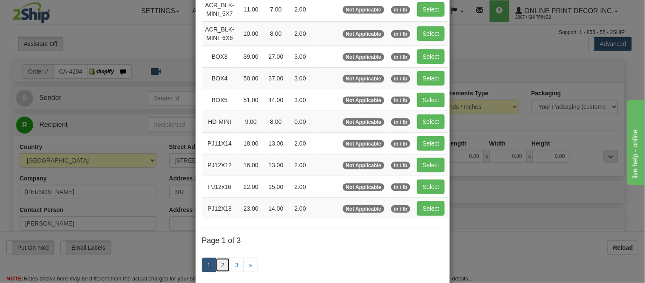
click at [220, 267] on link "2" at bounding box center [223, 265] width 14 height 14
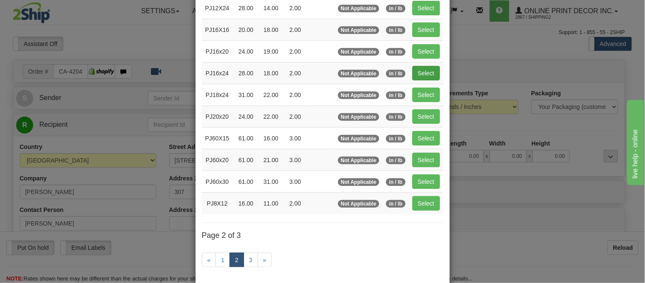
drag, startPoint x: 422, startPoint y: 82, endPoint x: 422, endPoint y: 73, distance: 8.9
click at [422, 79] on td "Select" at bounding box center [426, 73] width 34 height 22
click at [422, 73] on button "Select" at bounding box center [427, 73] width 28 height 14
type input "PJ16x24"
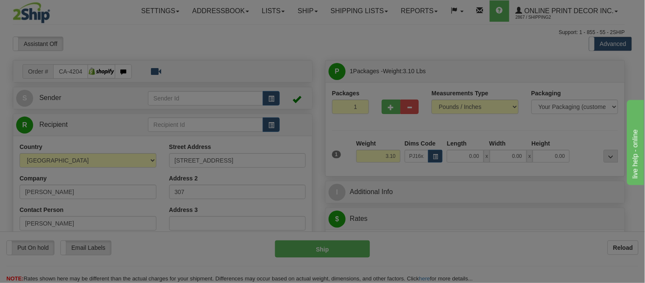
type input "28.00"
type input "18.00"
type input "2.00"
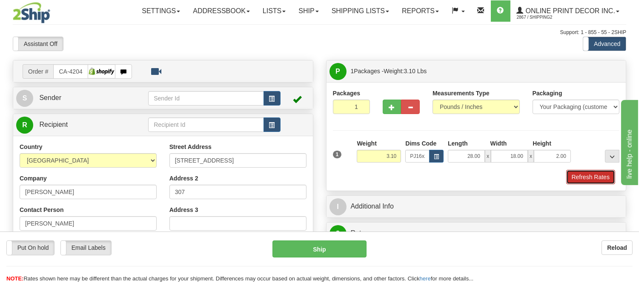
click at [603, 176] on button "Refresh Rates" at bounding box center [590, 177] width 49 height 14
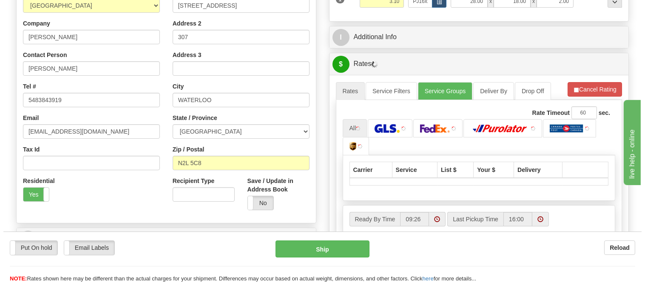
scroll to position [205, 0]
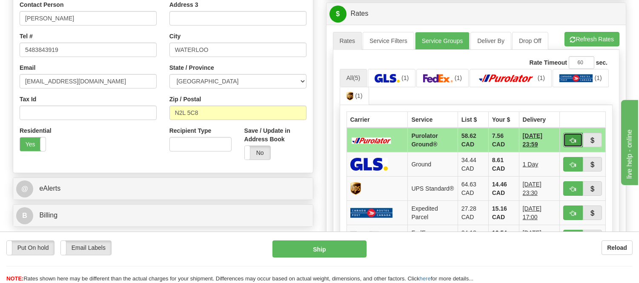
click at [571, 141] on span "button" at bounding box center [573, 141] width 6 height 6
type input "260"
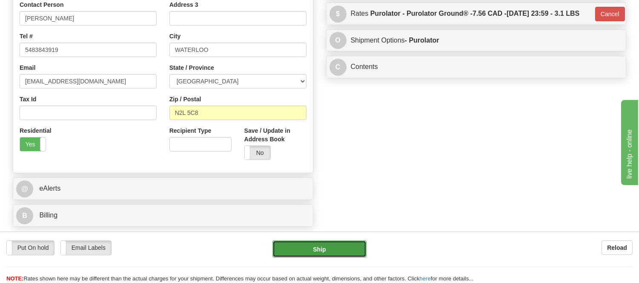
click at [351, 254] on button "Ship" at bounding box center [319, 248] width 94 height 17
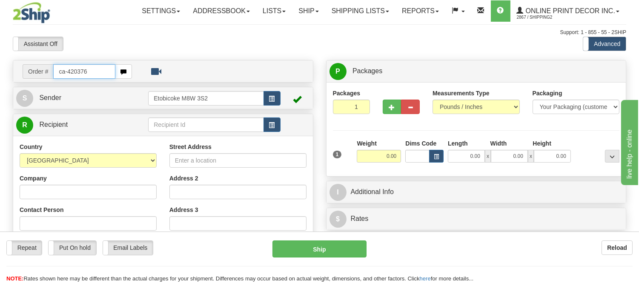
type input "ca-420376"
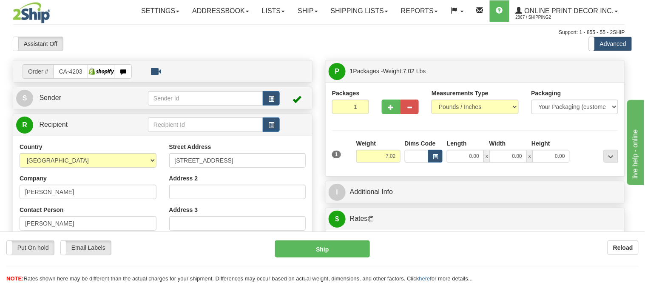
type input "[PERSON_NAME]"
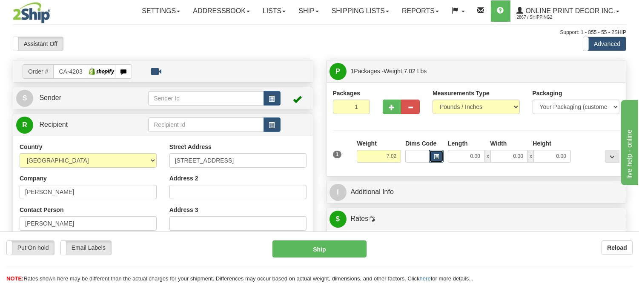
click at [436, 157] on span "button" at bounding box center [436, 156] width 5 height 5
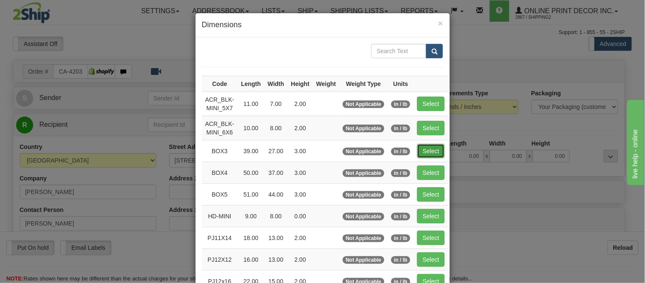
click at [423, 148] on button "Select" at bounding box center [431, 151] width 28 height 14
type input "BOX3"
type input "39.00"
type input "27.00"
type input "3.00"
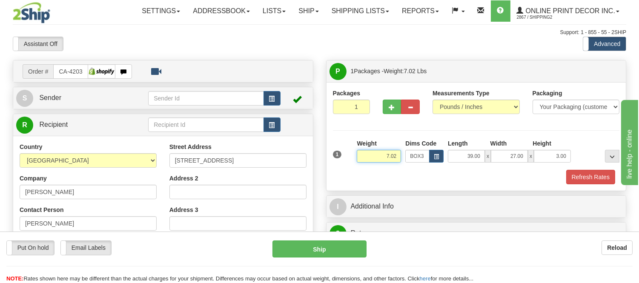
drag, startPoint x: 397, startPoint y: 156, endPoint x: 357, endPoint y: 155, distance: 40.4
click at [357, 155] on input "7.02" at bounding box center [379, 156] width 44 height 13
click button "Delete" at bounding box center [0, 0] width 0 height 0
type input "9.00"
click at [574, 182] on button "Refresh Rates" at bounding box center [590, 177] width 49 height 14
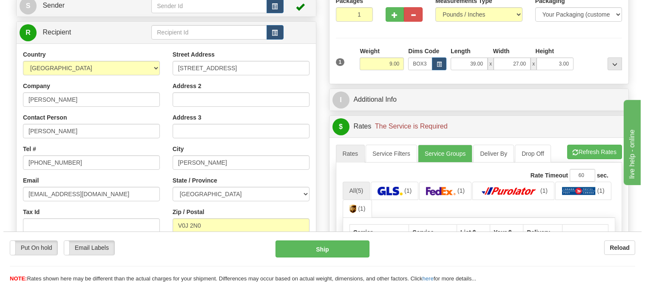
scroll to position [142, 0]
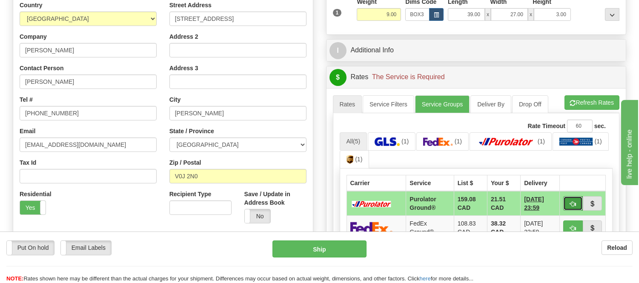
click at [569, 197] on button "button" at bounding box center [573, 203] width 20 height 14
type input "260"
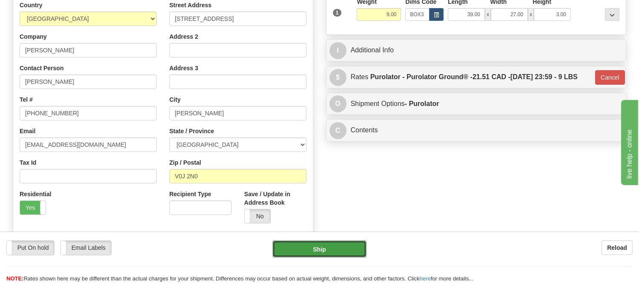
click at [352, 245] on button "Ship" at bounding box center [319, 248] width 94 height 17
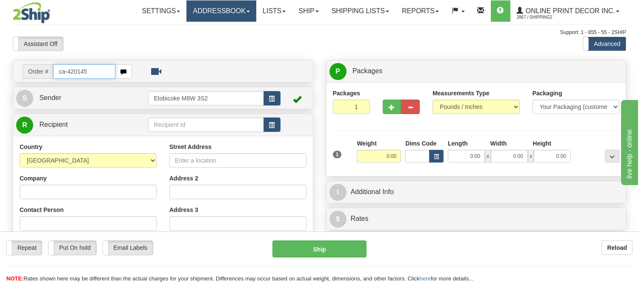
type input "ca-420145"
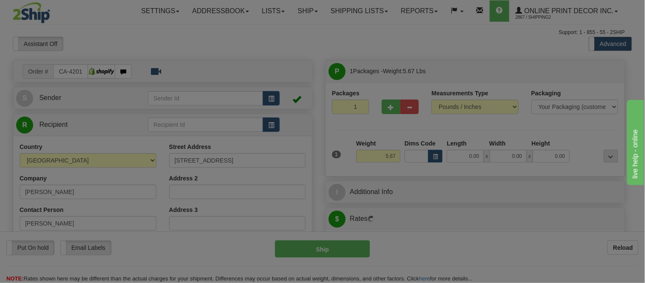
type input "SURREY"
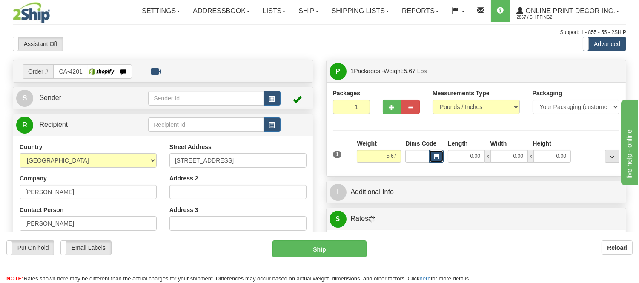
click at [436, 157] on span "button" at bounding box center [436, 156] width 5 height 5
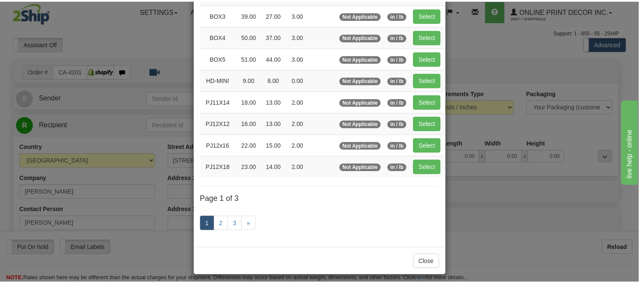
scroll to position [142, 0]
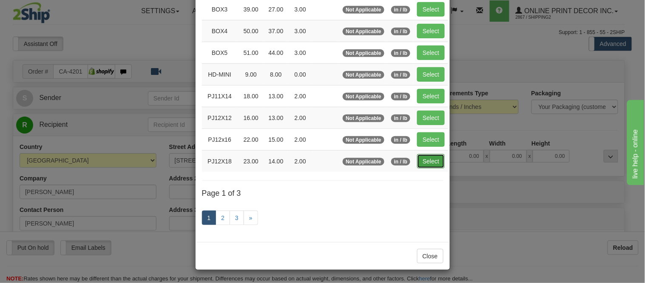
click at [425, 159] on button "Select" at bounding box center [431, 161] width 28 height 14
type input "PJ12X18"
type input "23.00"
type input "14.00"
type input "2.00"
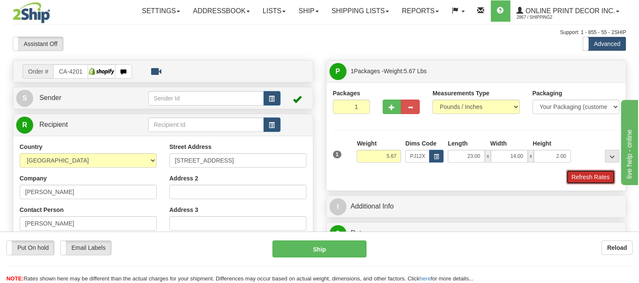
click at [566, 176] on button "Refresh Rates" at bounding box center [590, 177] width 49 height 14
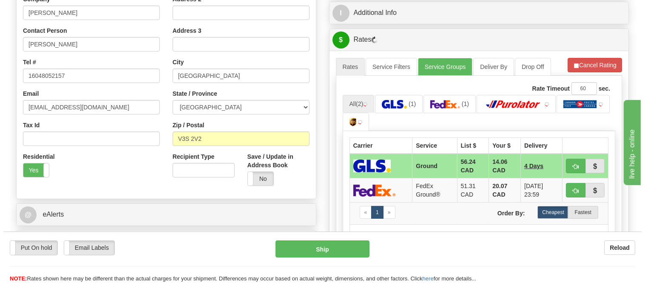
scroll to position [189, 0]
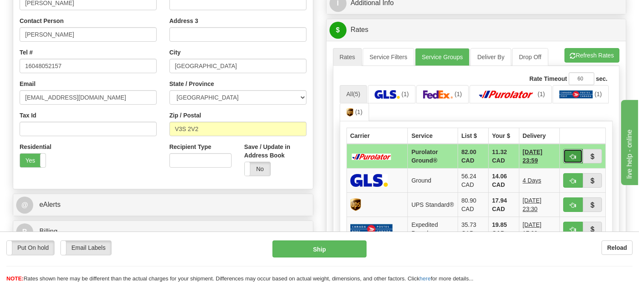
click at [567, 156] on button "button" at bounding box center [573, 156] width 20 height 14
type input "260"
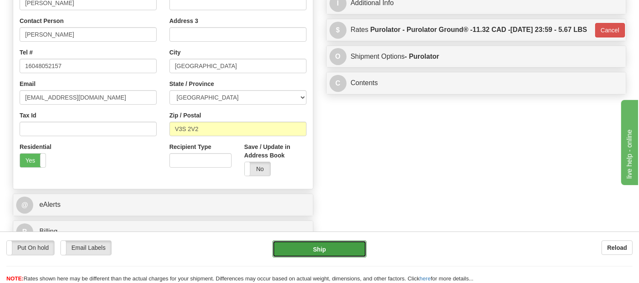
click at [312, 248] on button "Ship" at bounding box center [319, 248] width 94 height 17
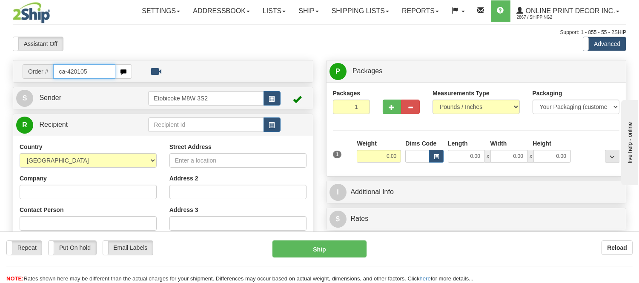
type input "ca-420105"
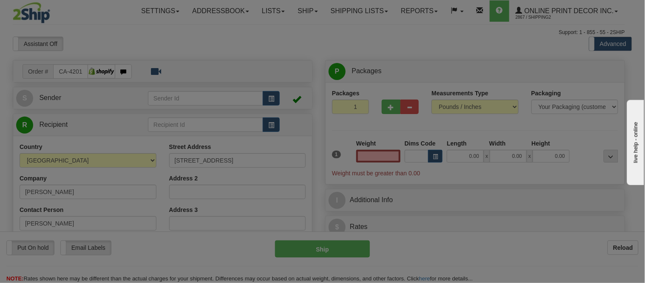
type input "REVELSTOKE"
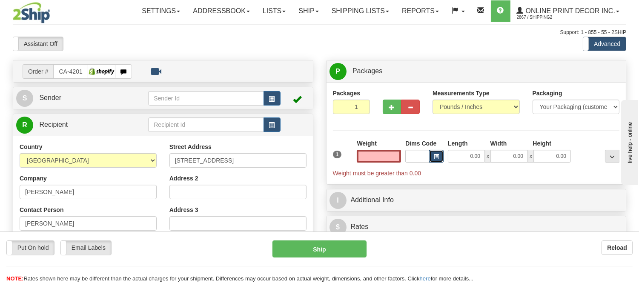
type input "0.00"
click at [443, 150] on button "button" at bounding box center [436, 156] width 14 height 13
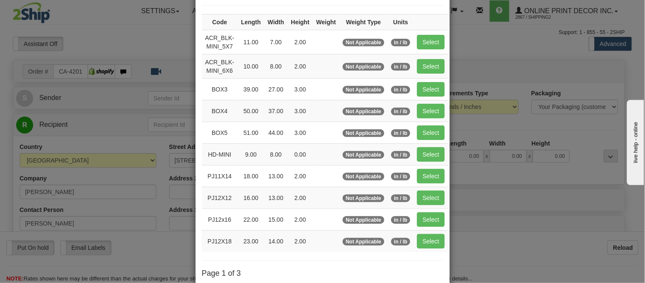
scroll to position [142, 0]
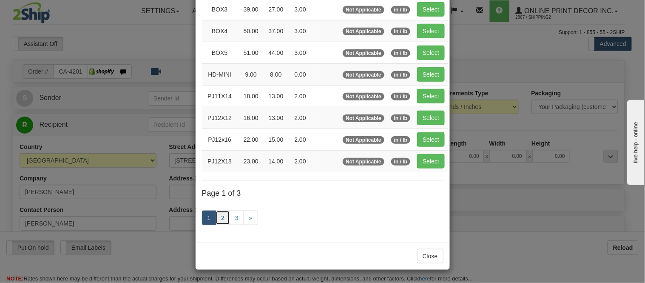
click at [217, 220] on link "2" at bounding box center [223, 218] width 14 height 14
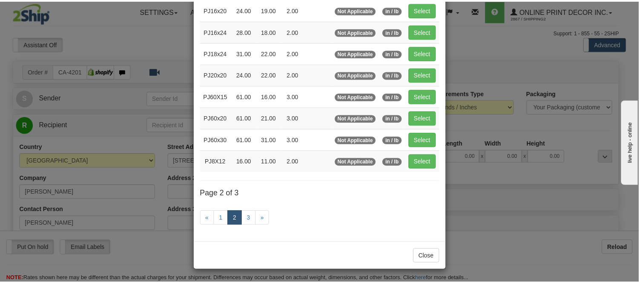
scroll to position [138, 0]
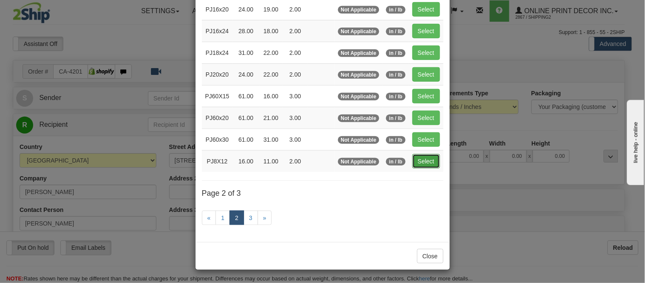
click at [418, 156] on button "Select" at bounding box center [427, 161] width 28 height 14
type input "PJ8X12"
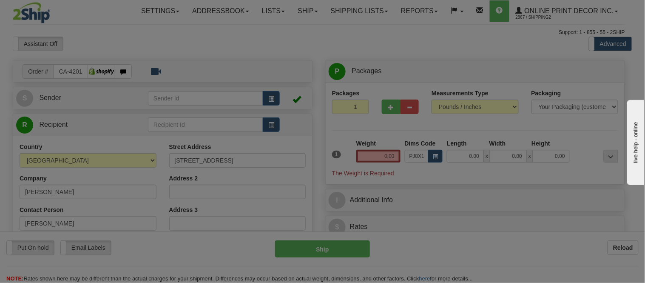
type input "16.00"
type input "11.00"
type input "2.00"
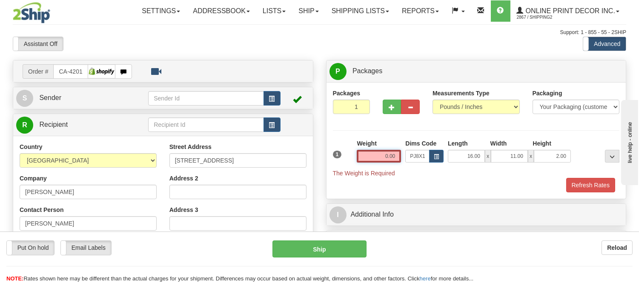
drag, startPoint x: 397, startPoint y: 154, endPoint x: 347, endPoint y: 155, distance: 50.2
click at [347, 155] on div "1 Weight 0.00 Dims Code x x" at bounding box center [476, 158] width 291 height 38
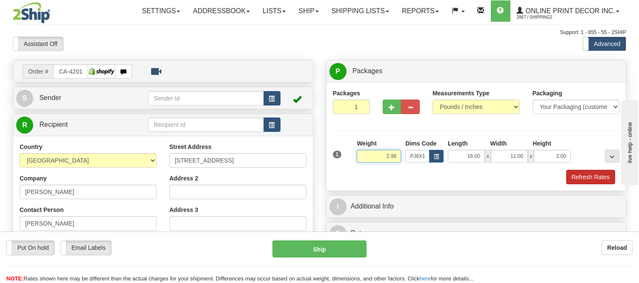
type input "2.98"
click at [594, 176] on button "Refresh Rates" at bounding box center [590, 177] width 49 height 14
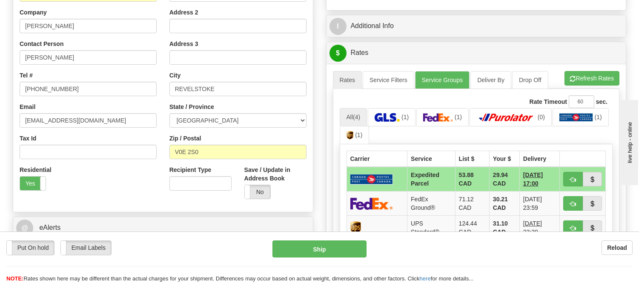
scroll to position [189, 0]
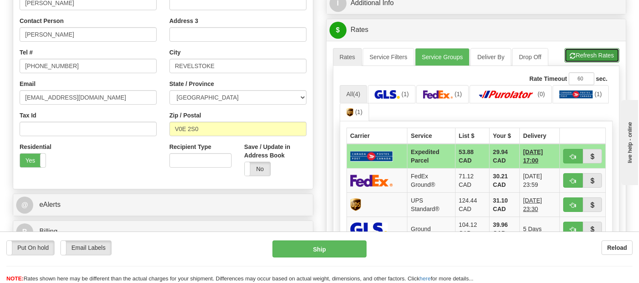
click at [582, 57] on button "Refresh Rates" at bounding box center [591, 55] width 55 height 14
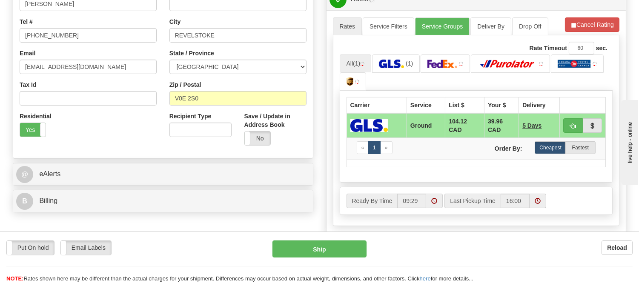
scroll to position [236, 0]
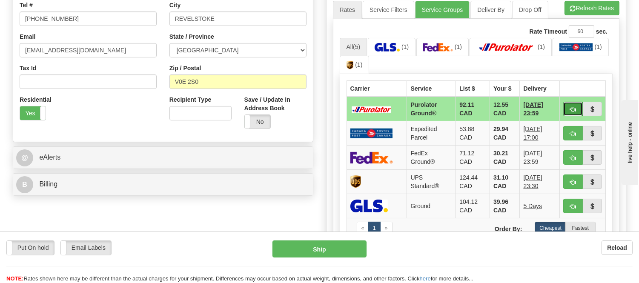
click at [572, 107] on span "button" at bounding box center [573, 110] width 6 height 6
type input "260"
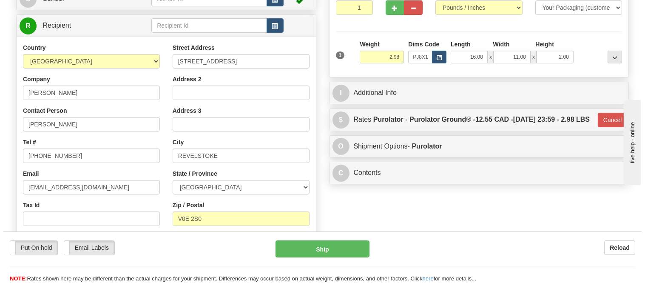
scroll to position [94, 0]
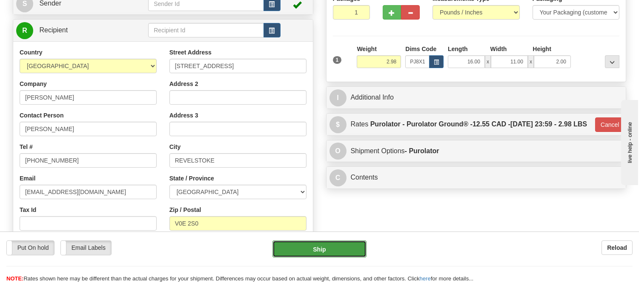
click at [338, 249] on button "Ship" at bounding box center [319, 248] width 94 height 17
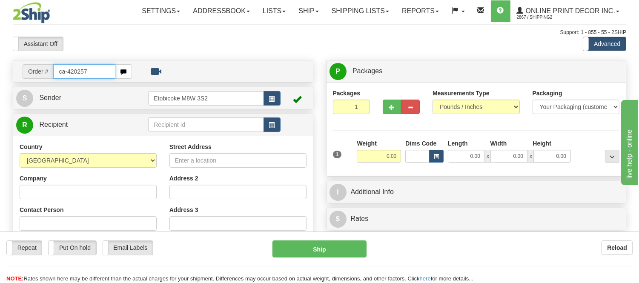
type input "ca-420257"
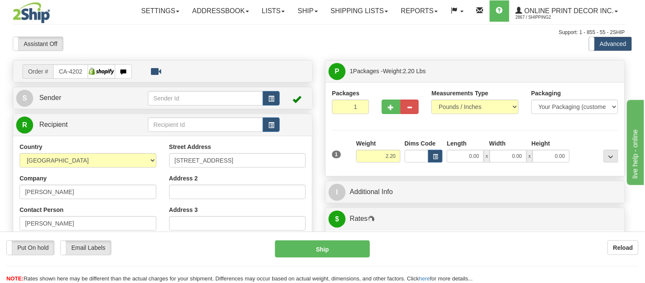
type input "COLLINGWOOD"
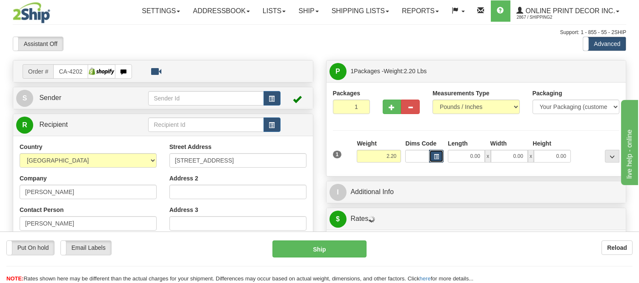
click at [435, 156] on span "button" at bounding box center [436, 156] width 5 height 5
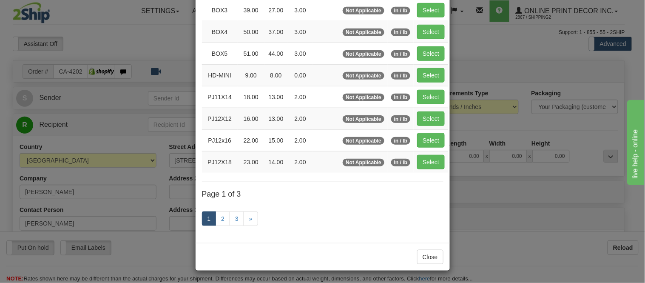
scroll to position [142, 0]
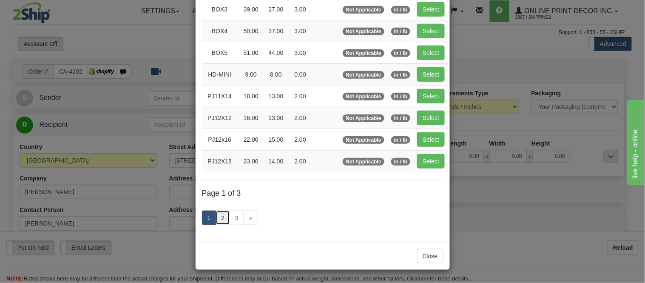
click at [216, 217] on link "2" at bounding box center [223, 218] width 14 height 14
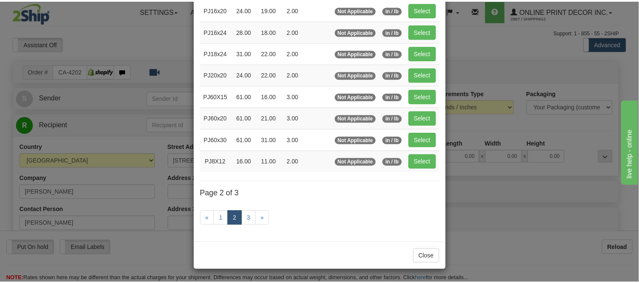
scroll to position [138, 0]
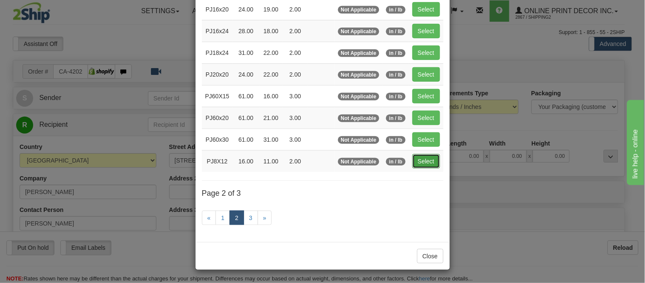
click at [424, 162] on button "Select" at bounding box center [427, 161] width 28 height 14
type input "PJ8X12"
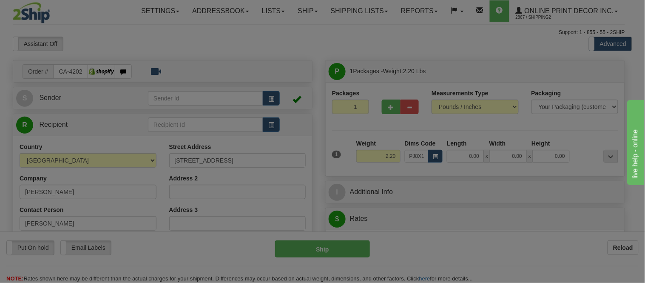
type input "16.00"
type input "11.00"
type input "2.00"
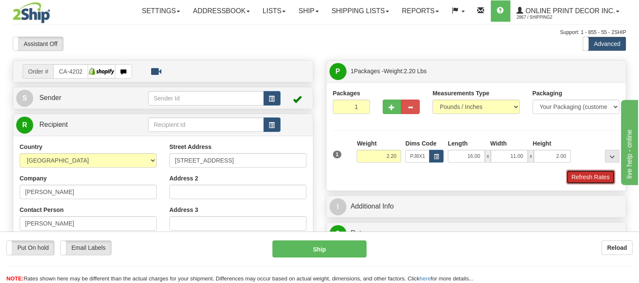
click at [585, 177] on button "Refresh Rates" at bounding box center [590, 177] width 49 height 14
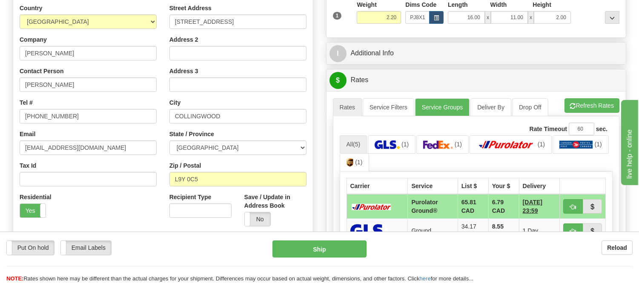
scroll to position [142, 0]
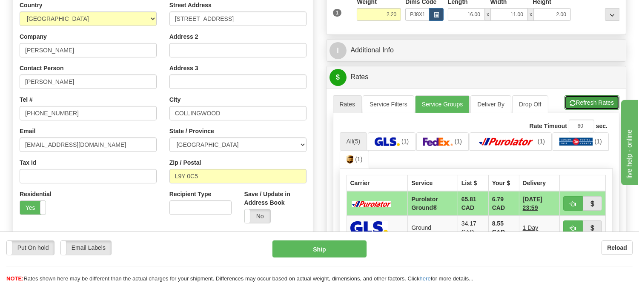
click at [592, 106] on button "Refresh Rates" at bounding box center [591, 102] width 55 height 14
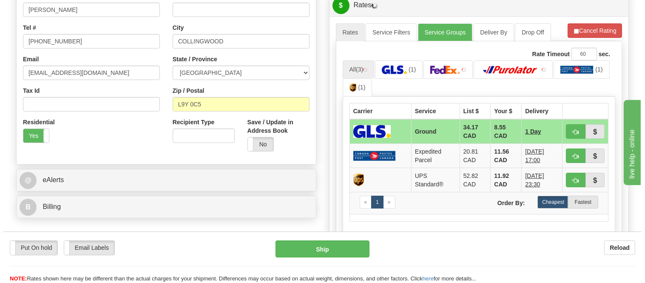
scroll to position [236, 0]
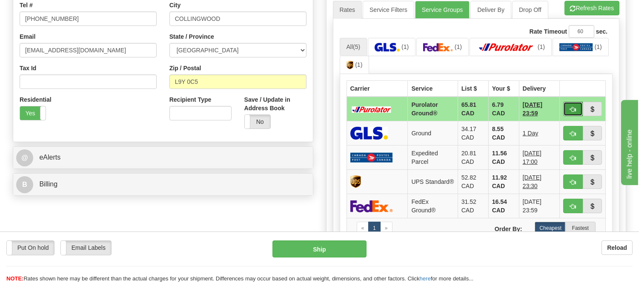
click at [575, 107] on span "button" at bounding box center [573, 110] width 6 height 6
type input "260"
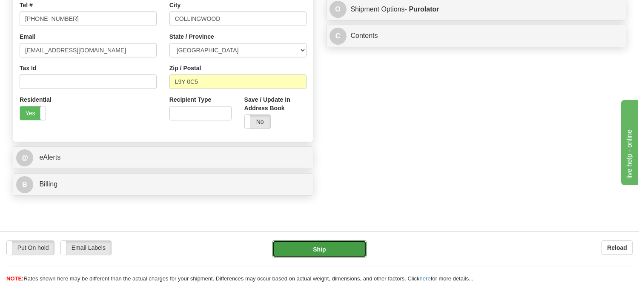
click at [354, 243] on button "Ship" at bounding box center [319, 248] width 94 height 17
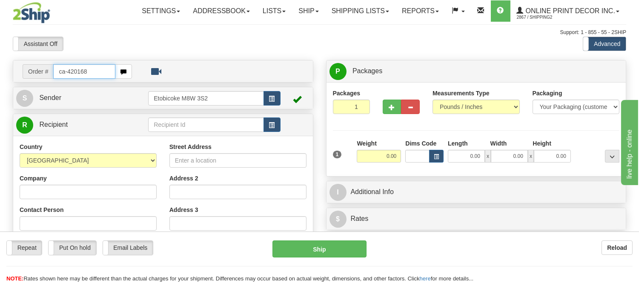
type input "ca-420168"
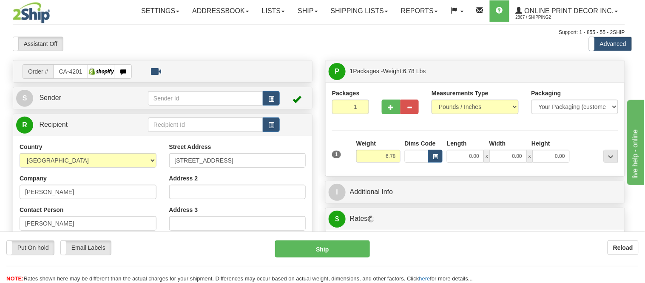
type input "[GEOGRAPHIC_DATA]"
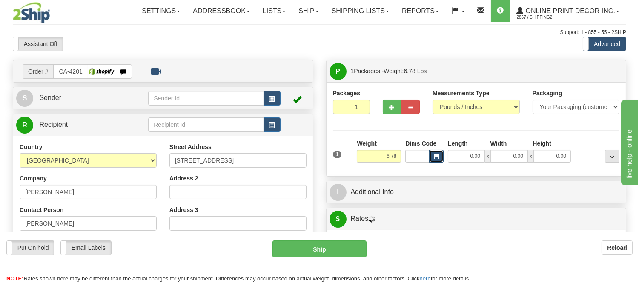
click at [433, 156] on button "button" at bounding box center [436, 156] width 14 height 13
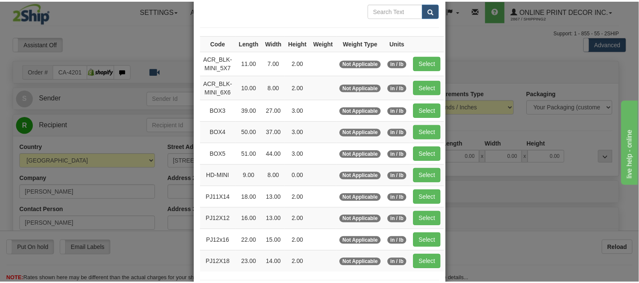
scroll to position [94, 0]
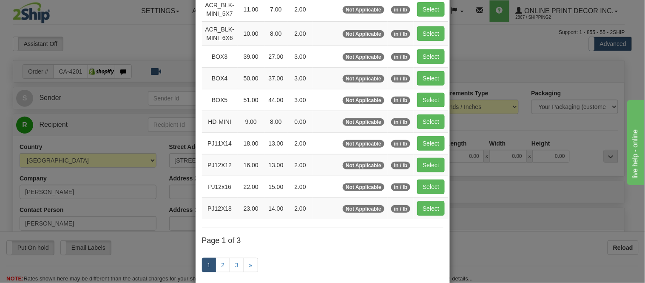
click at [414, 51] on td "Select" at bounding box center [431, 57] width 34 height 22
click at [422, 54] on button "Select" at bounding box center [431, 56] width 28 height 14
type input "BOX3"
type input "39.00"
type input "27.00"
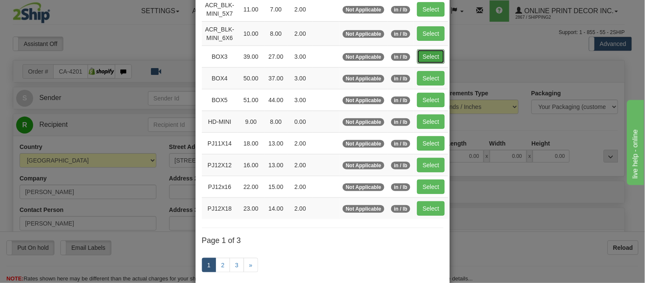
type input "3.00"
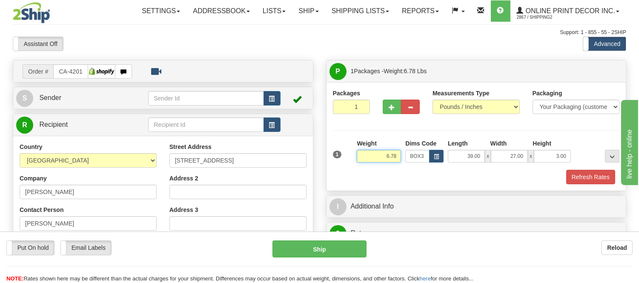
drag, startPoint x: 397, startPoint y: 152, endPoint x: 364, endPoint y: 167, distance: 36.6
click at [364, 167] on div "Weight 6.78" at bounding box center [378, 154] width 49 height 30
type input "1"
type input "9.98"
click at [577, 179] on button "Refresh Rates" at bounding box center [590, 177] width 49 height 14
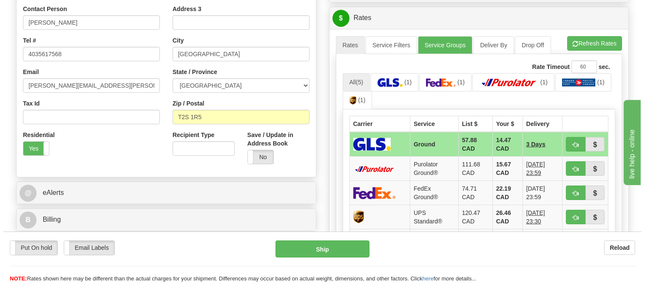
scroll to position [203, 0]
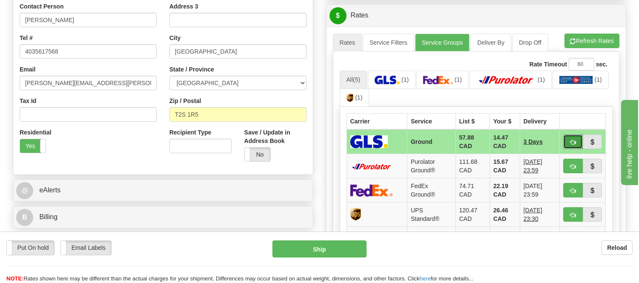
click at [573, 141] on span "button" at bounding box center [573, 143] width 6 height 6
type input "1"
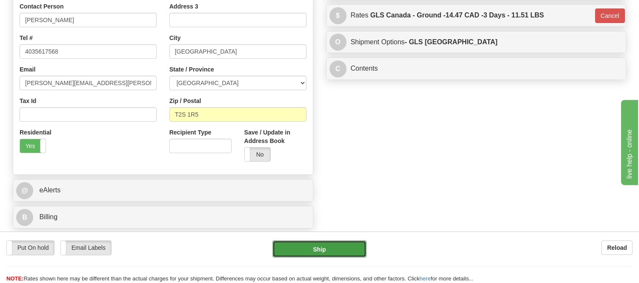
click at [323, 249] on button "Ship" at bounding box center [319, 248] width 94 height 17
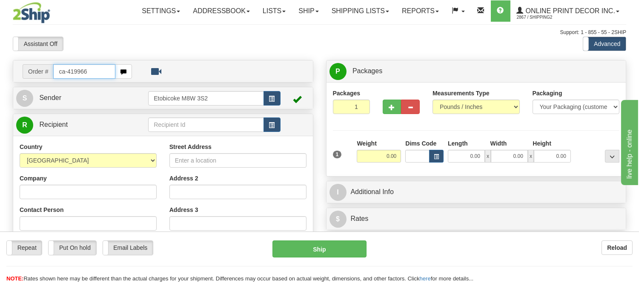
type input "ca-419966"
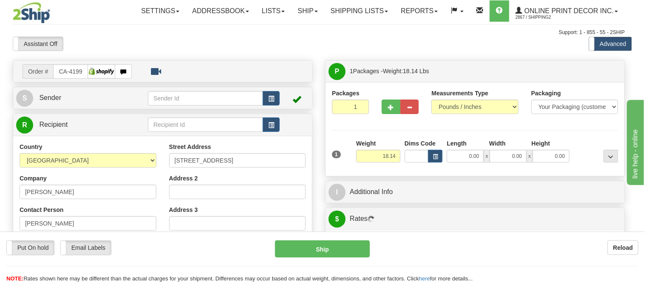
type input "[GEOGRAPHIC_DATA]"
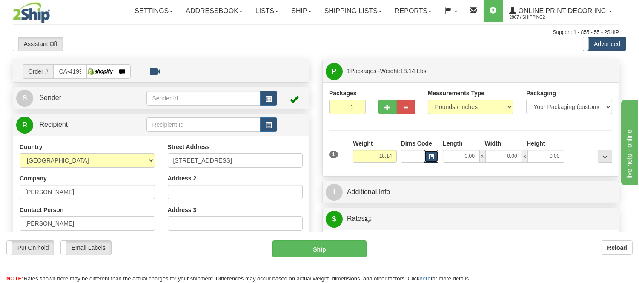
click at [436, 160] on button "button" at bounding box center [431, 156] width 14 height 13
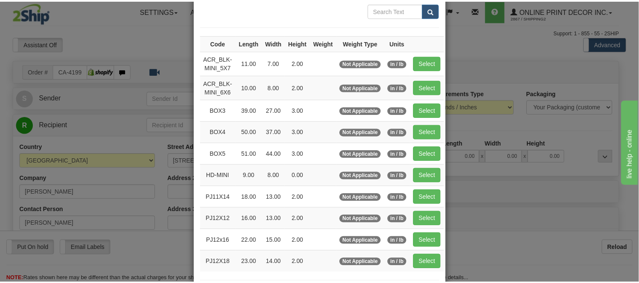
scroll to position [94, 0]
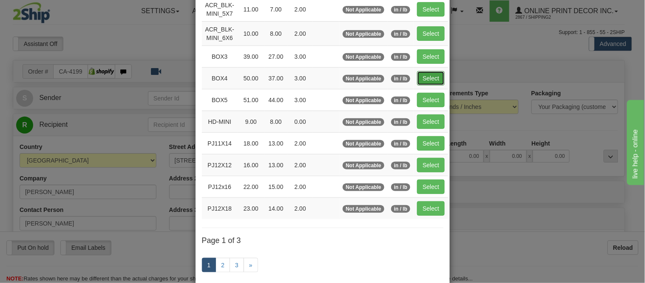
click at [419, 76] on button "Select" at bounding box center [431, 78] width 28 height 14
type input "BOX4"
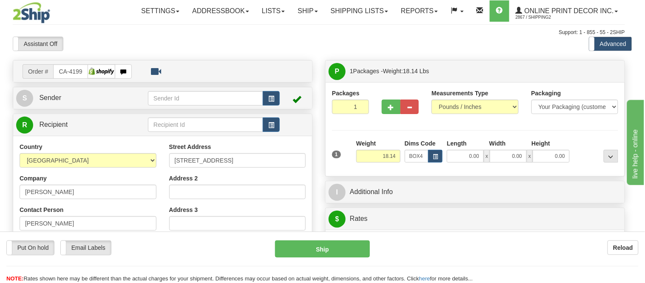
type input "50.00"
type input "37.00"
type input "3.00"
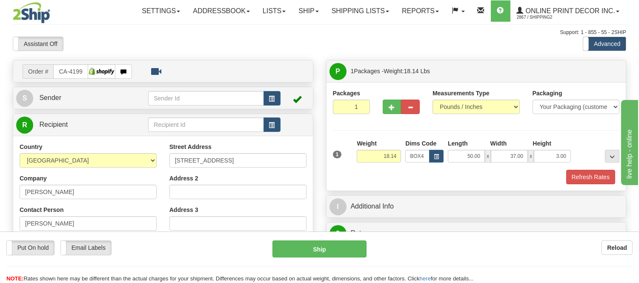
drag, startPoint x: 402, startPoint y: 157, endPoint x: 363, endPoint y: 162, distance: 39.5
click at [363, 162] on div "Weight 18.14" at bounding box center [378, 154] width 49 height 30
click at [403, 134] on div "Packages 1 1 Measurements Type" at bounding box center [476, 136] width 287 height 95
drag, startPoint x: 400, startPoint y: 155, endPoint x: 372, endPoint y: 155, distance: 28.5
click at [372, 155] on input "18.14" at bounding box center [379, 156] width 44 height 13
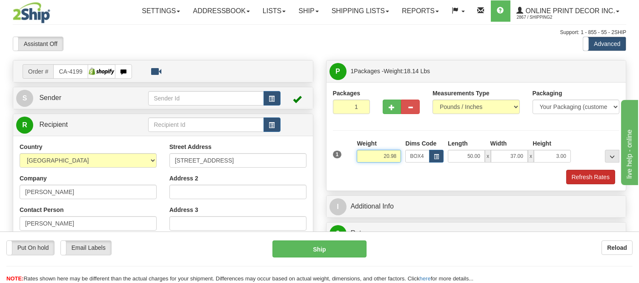
type input "20.98"
click at [587, 180] on button "Refresh Rates" at bounding box center [590, 177] width 49 height 14
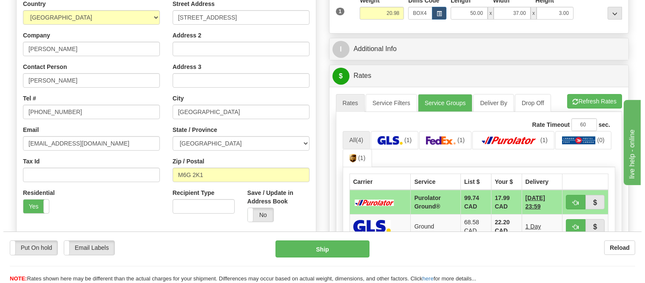
scroll to position [189, 0]
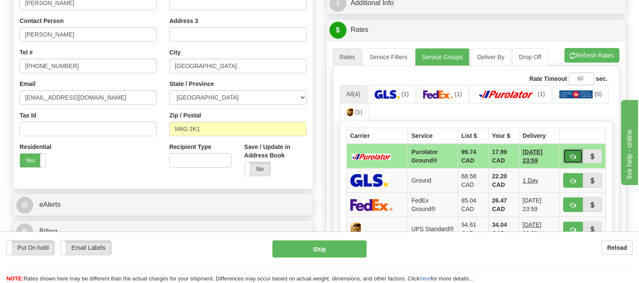
click at [577, 154] on button "button" at bounding box center [573, 156] width 20 height 14
type input "260"
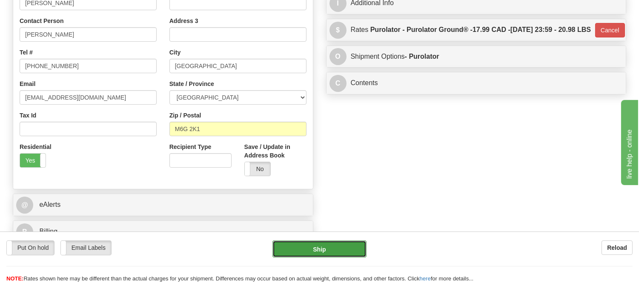
click at [337, 245] on button "Ship" at bounding box center [319, 248] width 94 height 17
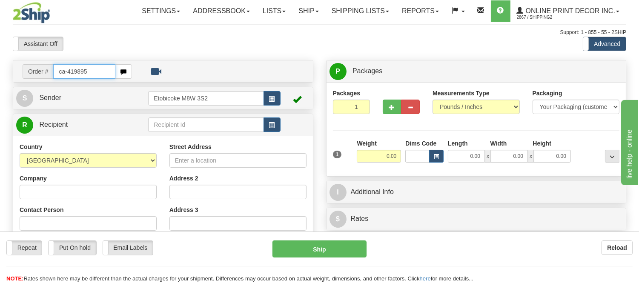
type input "ca-419895"
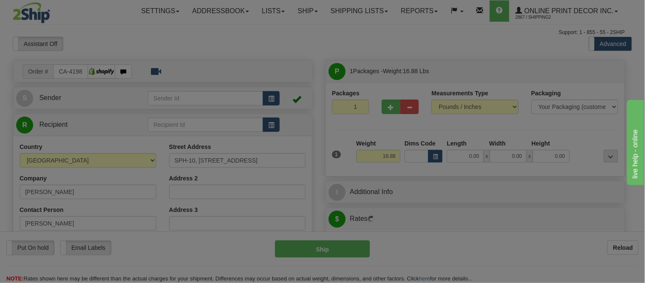
type input "[GEOGRAPHIC_DATA]"
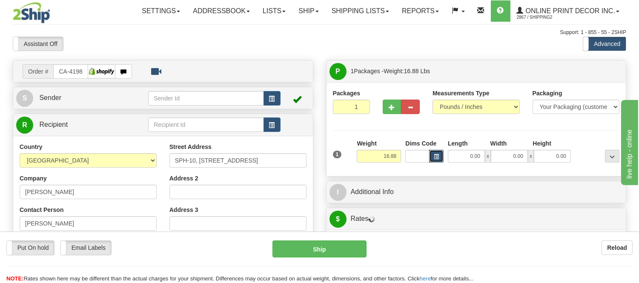
click at [440, 153] on button "button" at bounding box center [436, 156] width 14 height 13
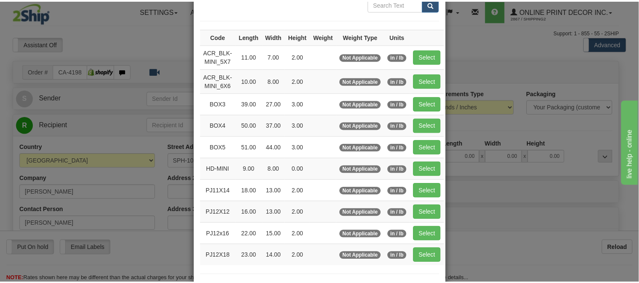
scroll to position [94, 0]
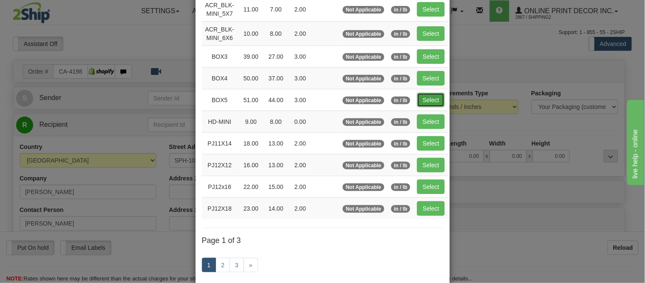
click at [420, 97] on button "Select" at bounding box center [431, 100] width 28 height 14
type input "BOX5"
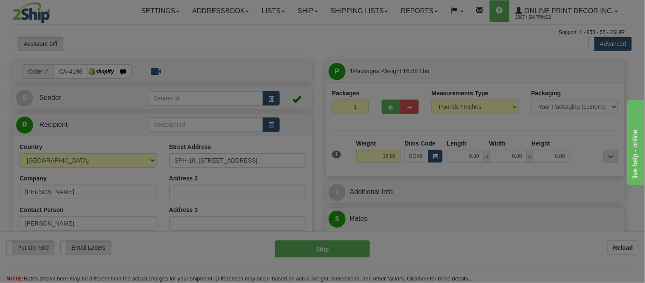
type input "51.00"
type input "44.00"
type input "3.00"
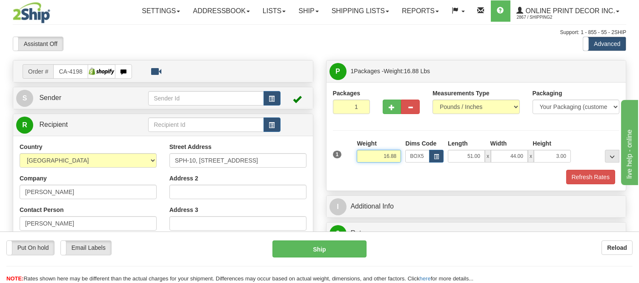
drag, startPoint x: 399, startPoint y: 159, endPoint x: 360, endPoint y: 159, distance: 38.7
click at [360, 159] on input "16.88" at bounding box center [379, 156] width 44 height 13
type input "19.98"
click at [610, 182] on button "Refresh Rates" at bounding box center [590, 177] width 49 height 14
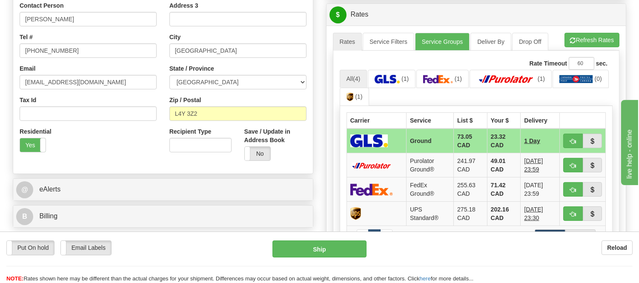
scroll to position [236, 0]
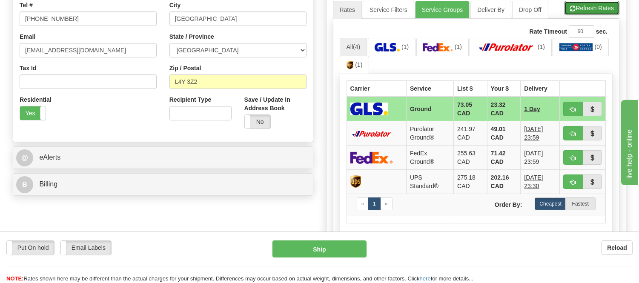
click at [593, 11] on button "Refresh Rates" at bounding box center [591, 8] width 55 height 14
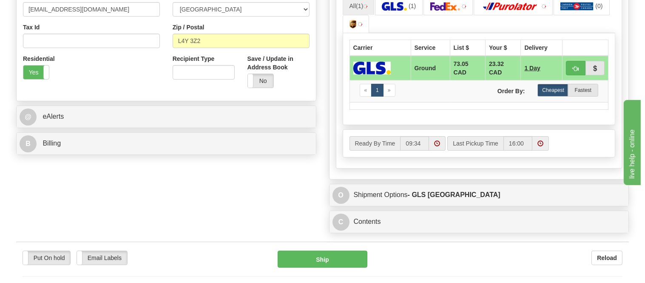
scroll to position [189, 0]
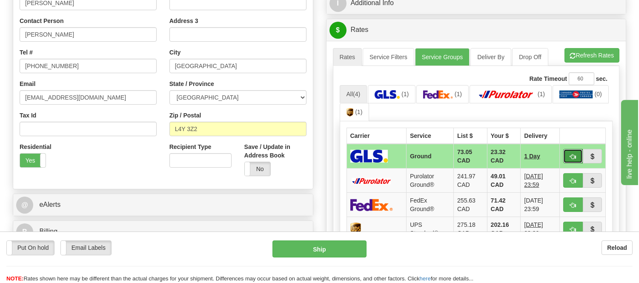
click at [570, 154] on span "button" at bounding box center [573, 157] width 6 height 6
type input "1"
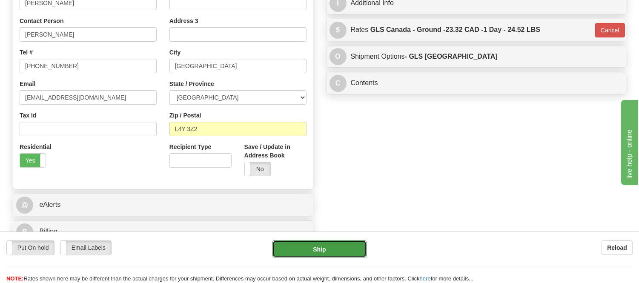
click at [291, 251] on button "Ship" at bounding box center [319, 248] width 94 height 17
